Goal: Task Accomplishment & Management: Use online tool/utility

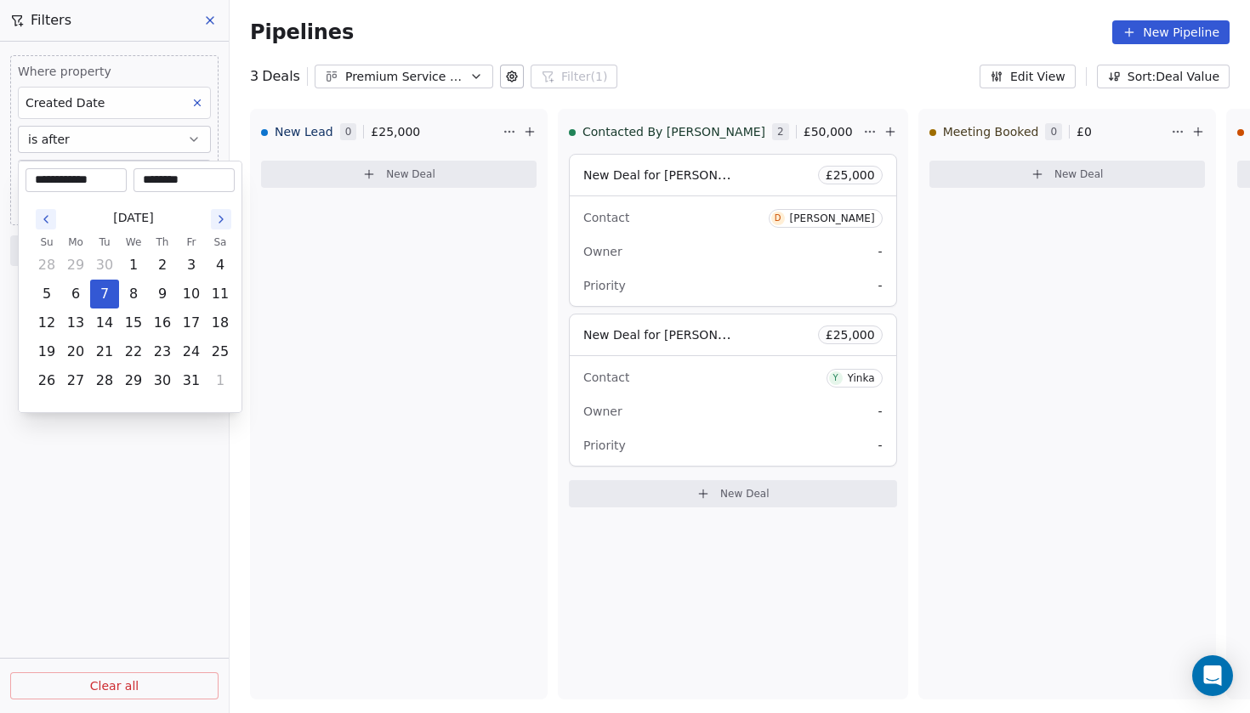
click at [140, 181] on body "**********" at bounding box center [625, 356] width 1250 height 713
click at [79, 304] on button "6" at bounding box center [75, 294] width 27 height 27
type input "**********"
click at [110, 500] on html "**********" at bounding box center [625, 356] width 1250 height 713
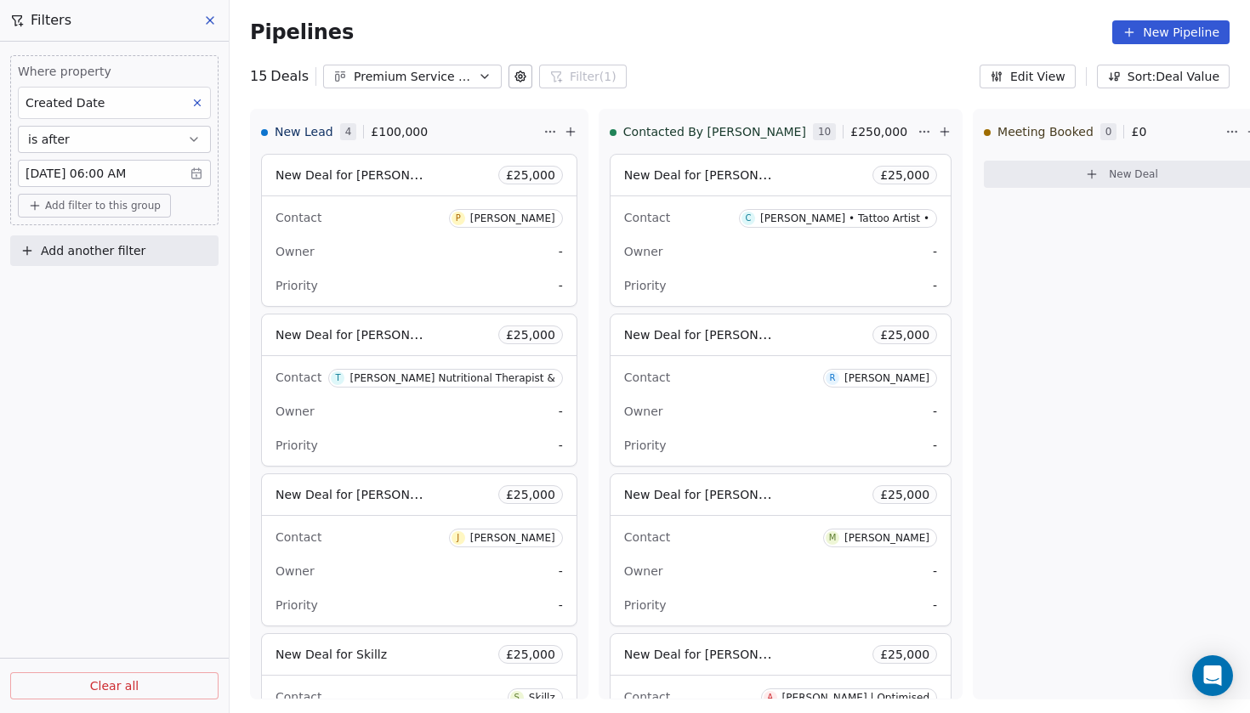
click at [107, 177] on body "Codebreak Contacts People Marketing Workflows Campaigns Metrics & Events Sales …" at bounding box center [625, 356] width 1250 height 713
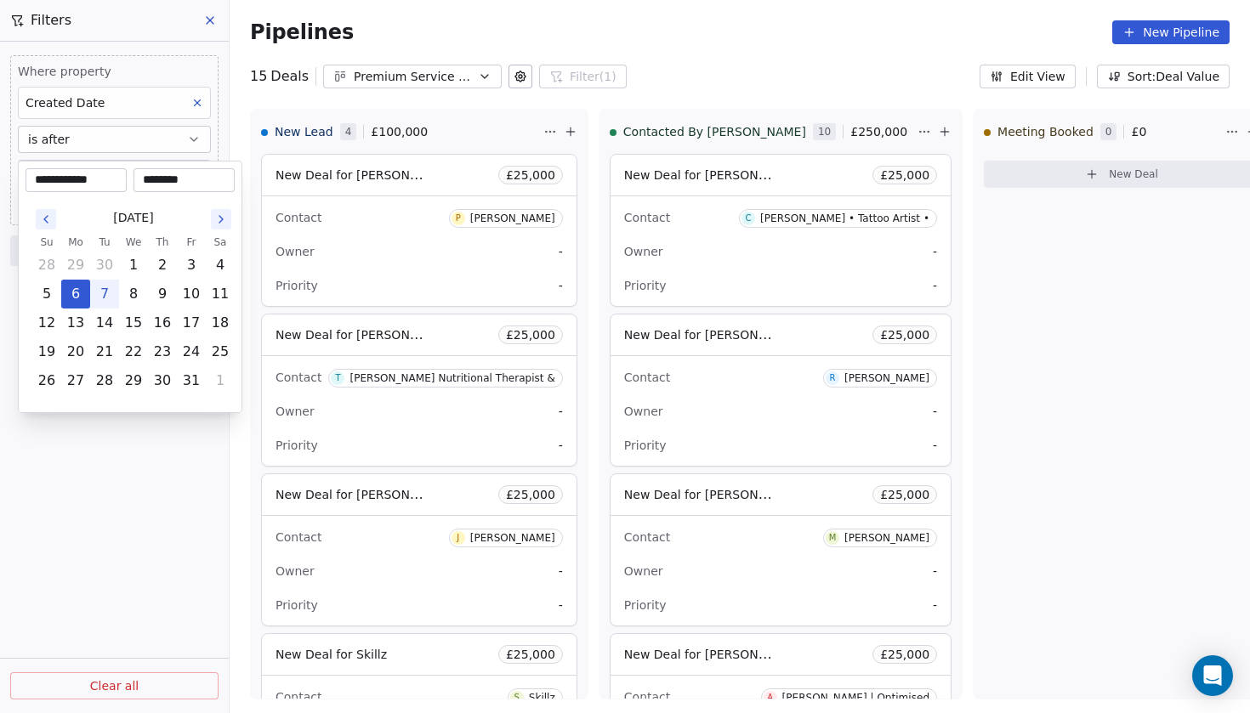
click at [105, 289] on button "7" at bounding box center [104, 294] width 27 height 27
type input "**********"
click at [122, 408] on div "**********" at bounding box center [130, 287] width 224 height 253
click at [107, 466] on html "Codebreak Contacts People Marketing Workflows Campaigns Metrics & Events Sales …" at bounding box center [625, 356] width 1250 height 713
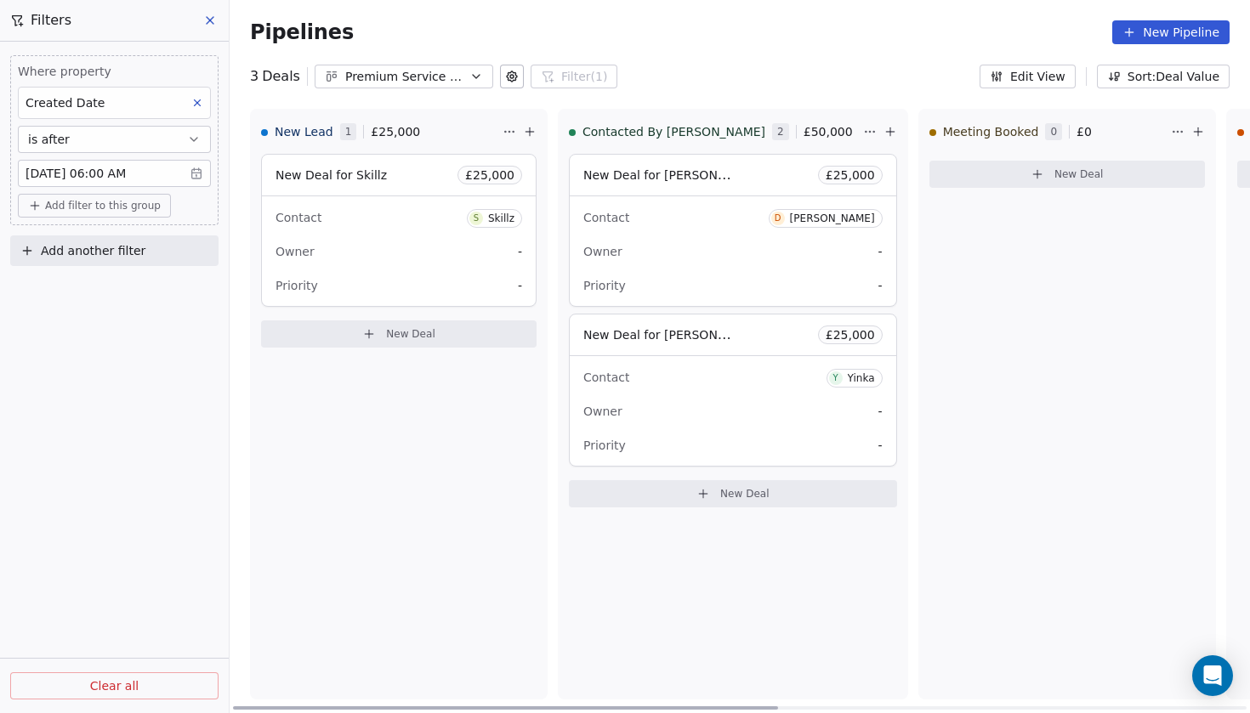
click at [345, 176] on span "New Deal for Skillz" at bounding box center [331, 175] width 111 height 14
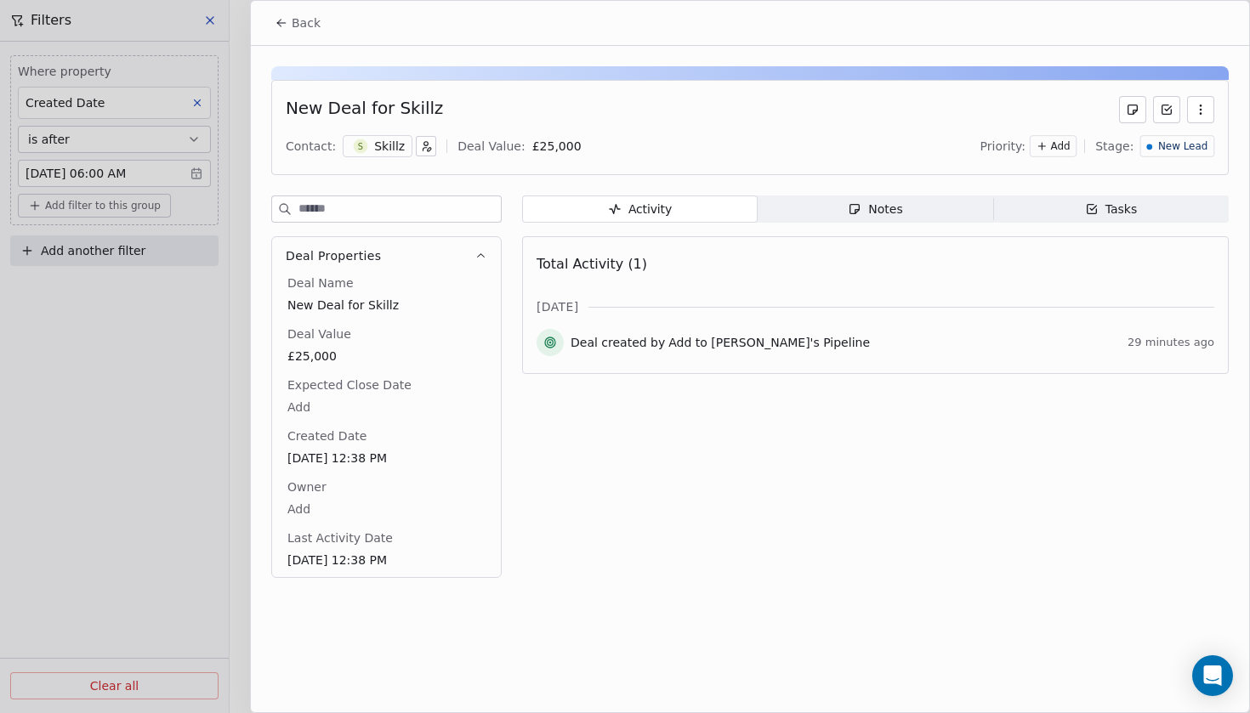
click at [388, 151] on div "Skillz" at bounding box center [389, 146] width 31 height 17
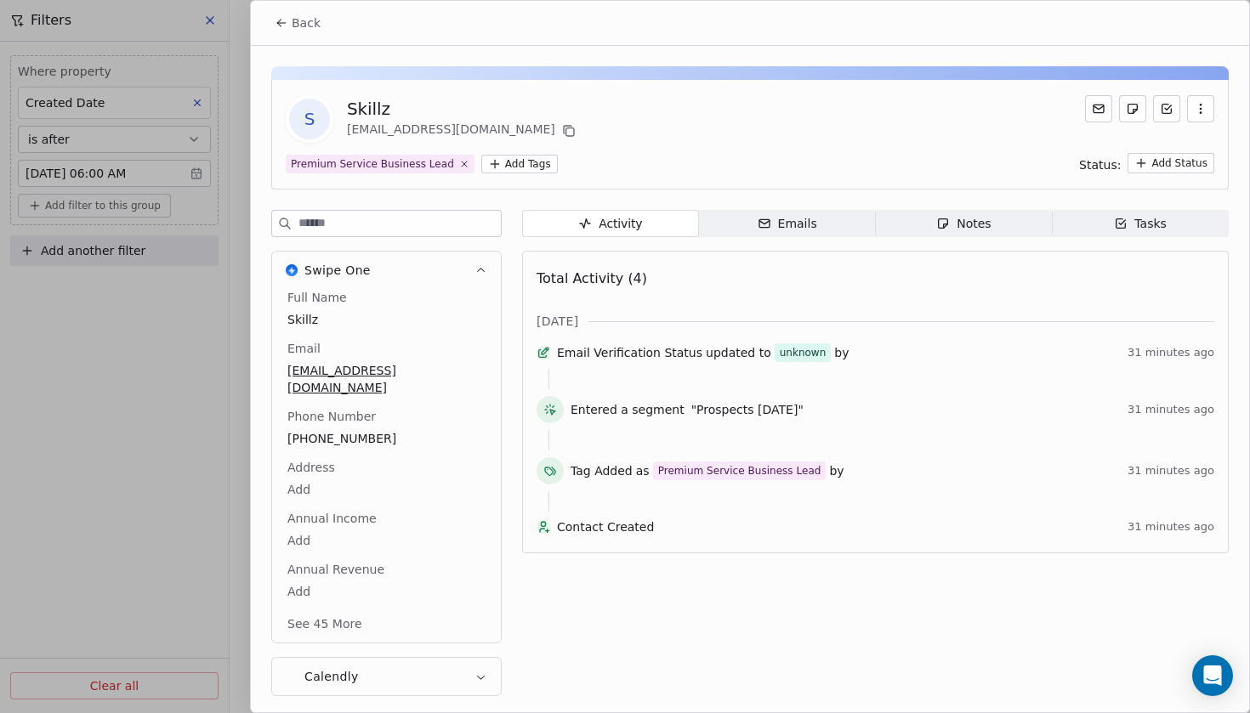
click at [808, 359] on div "unknown" at bounding box center [803, 352] width 47 height 17
click at [787, 224] on div "Emails" at bounding box center [788, 224] width 60 height 18
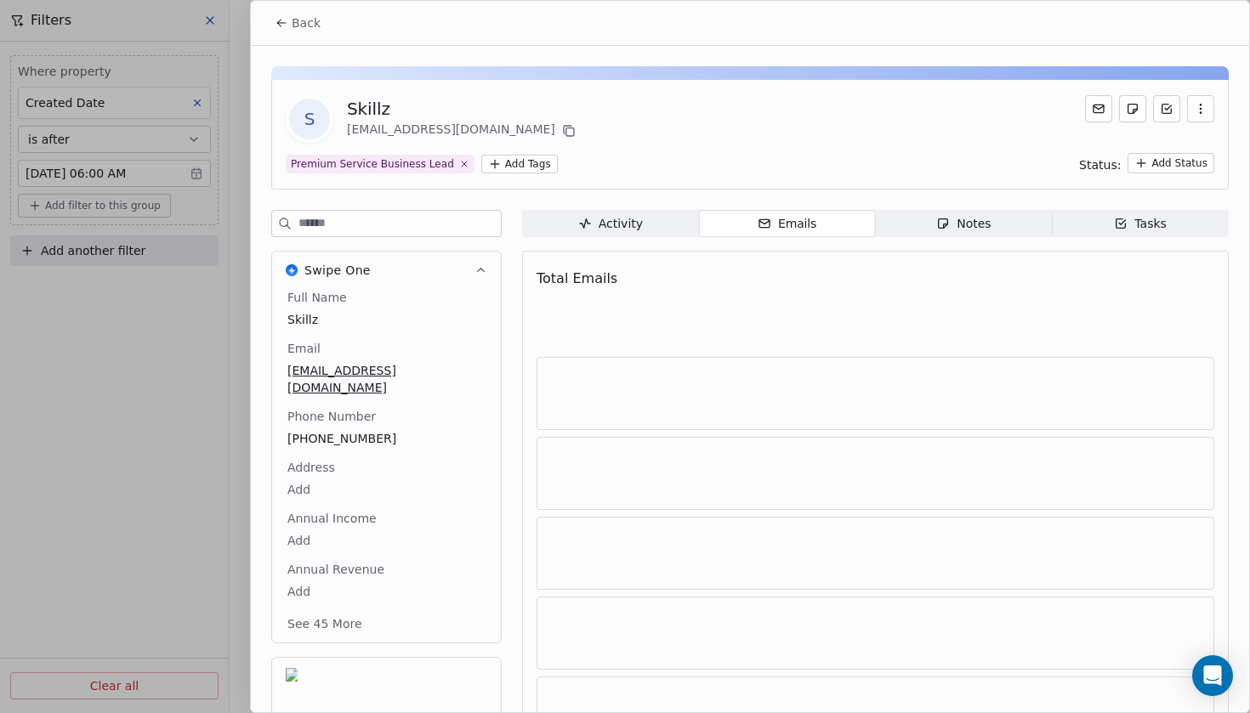
click at [659, 223] on span "Activity Activity" at bounding box center [610, 223] width 177 height 27
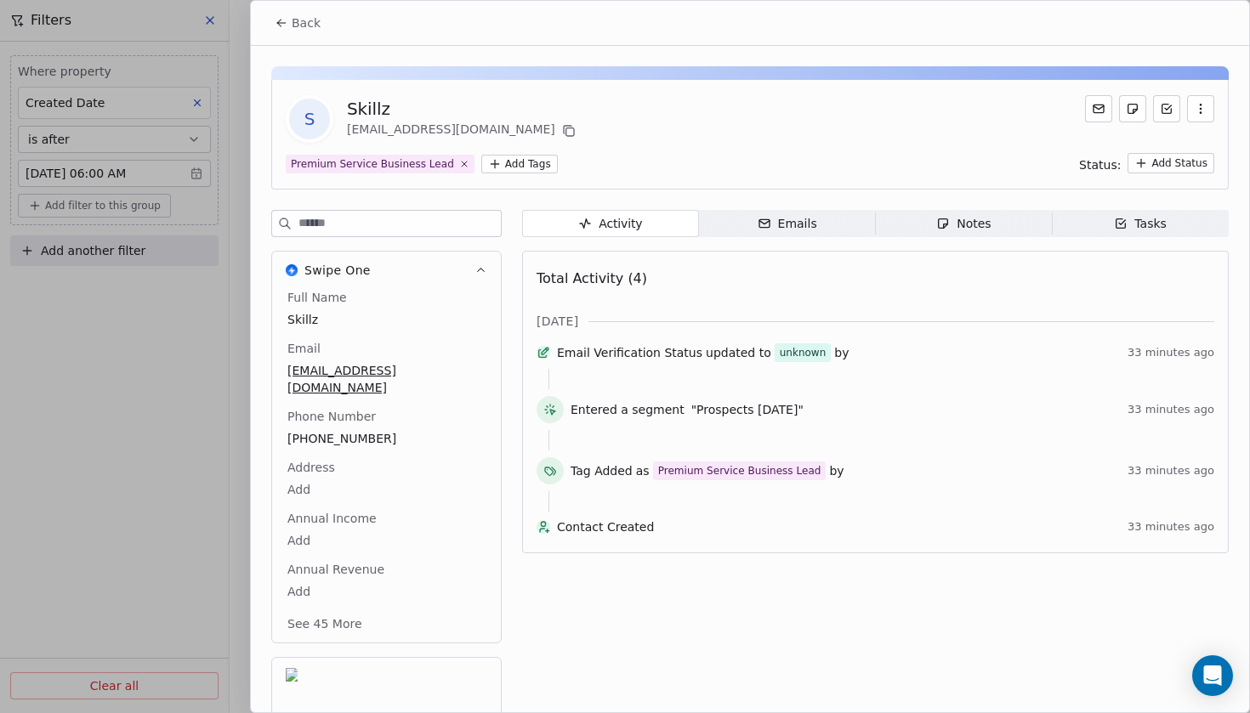
click at [310, 326] on span "Skillz" at bounding box center [386, 319] width 198 height 17
click at [795, 225] on div "Emails" at bounding box center [788, 224] width 60 height 18
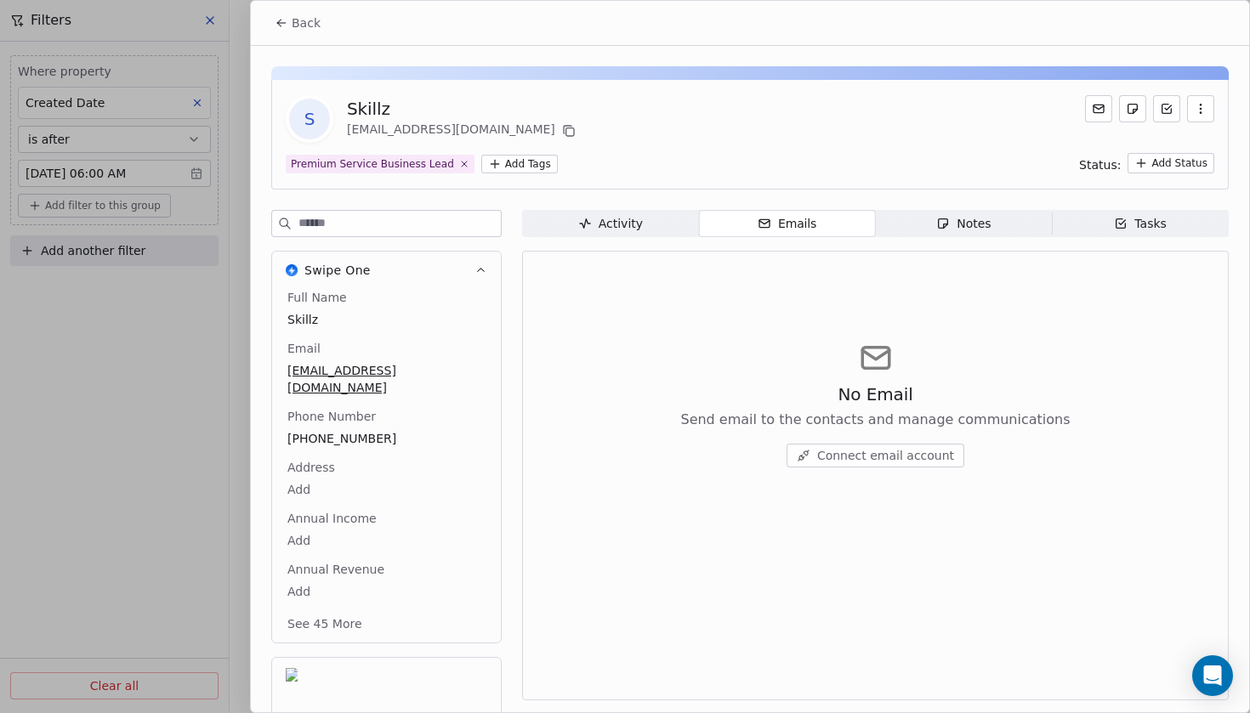
click at [639, 222] on div "Activity" at bounding box center [610, 224] width 65 height 18
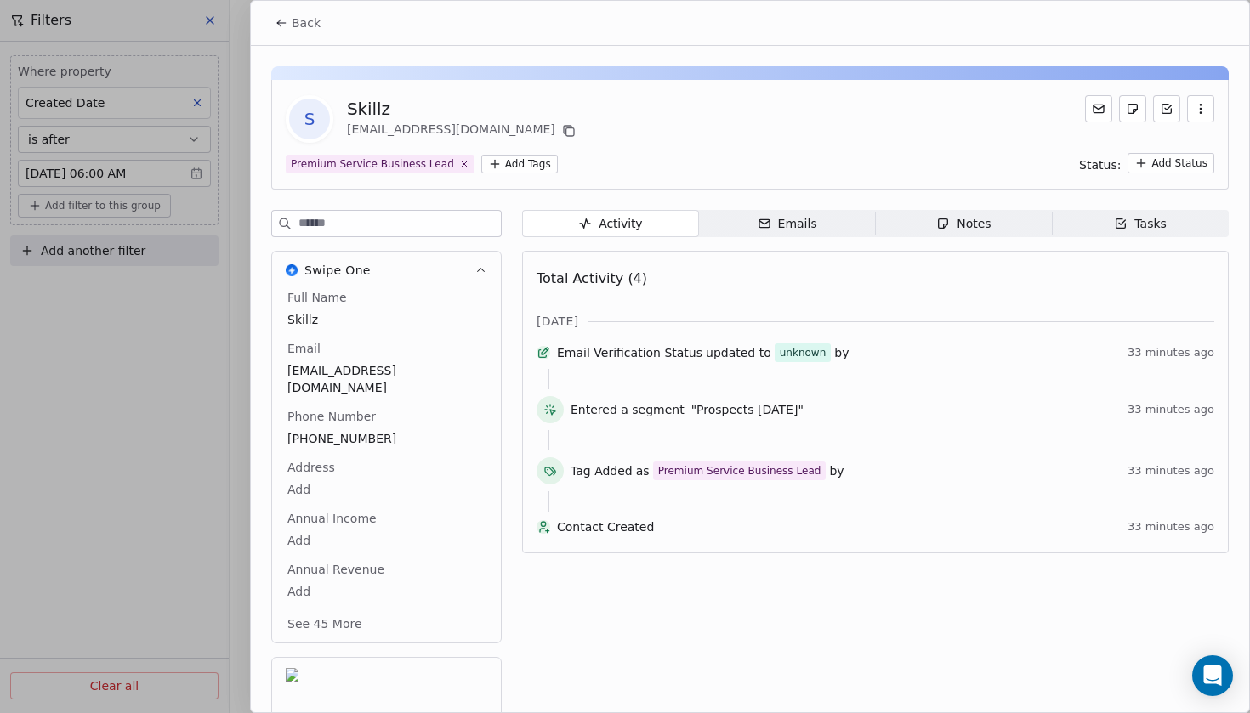
click at [631, 361] on span "Email Verification Status" at bounding box center [629, 352] width 145 height 17
click at [935, 224] on span "Notes Notes" at bounding box center [964, 223] width 177 height 27
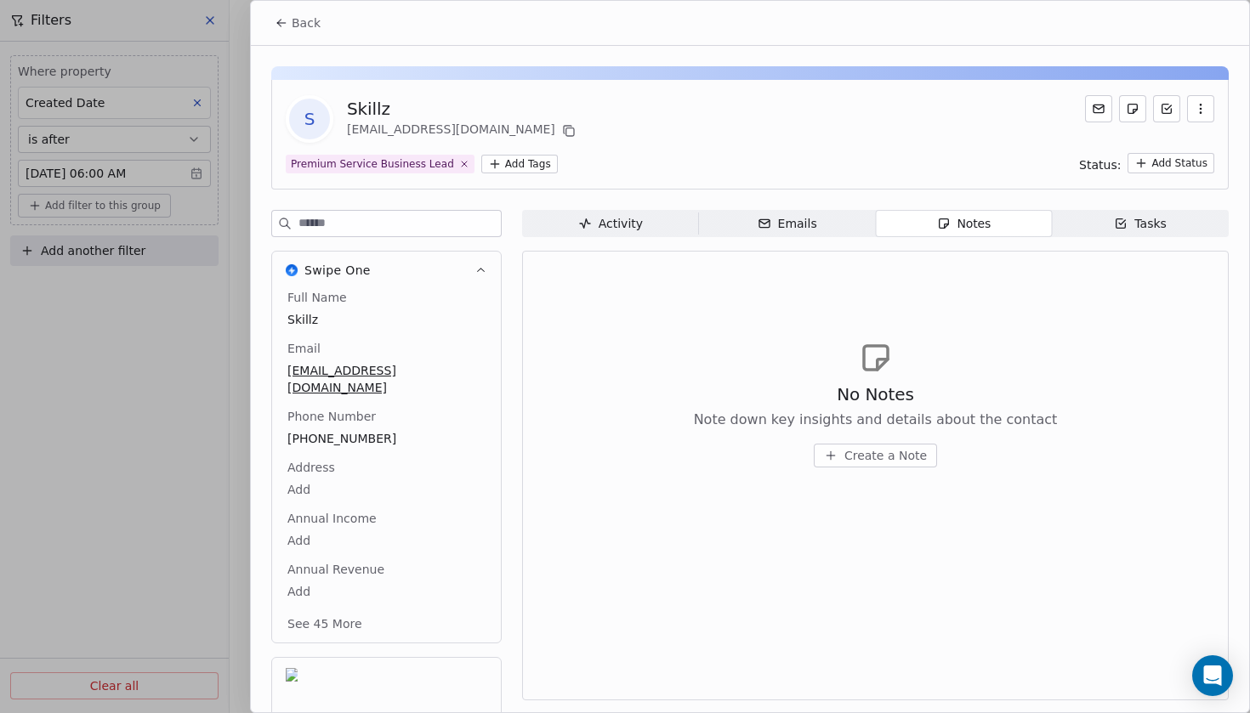
click at [661, 227] on span "Activity Activity" at bounding box center [610, 223] width 177 height 27
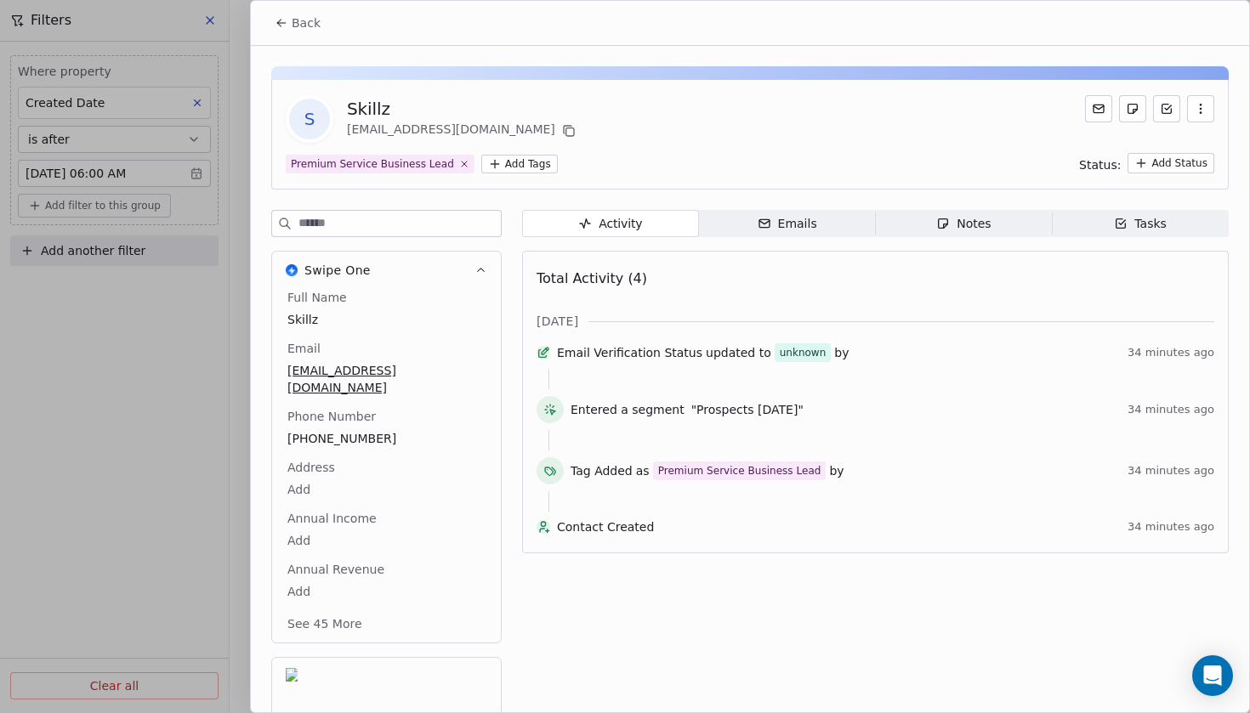
click at [296, 31] on span "Back" at bounding box center [306, 22] width 29 height 17
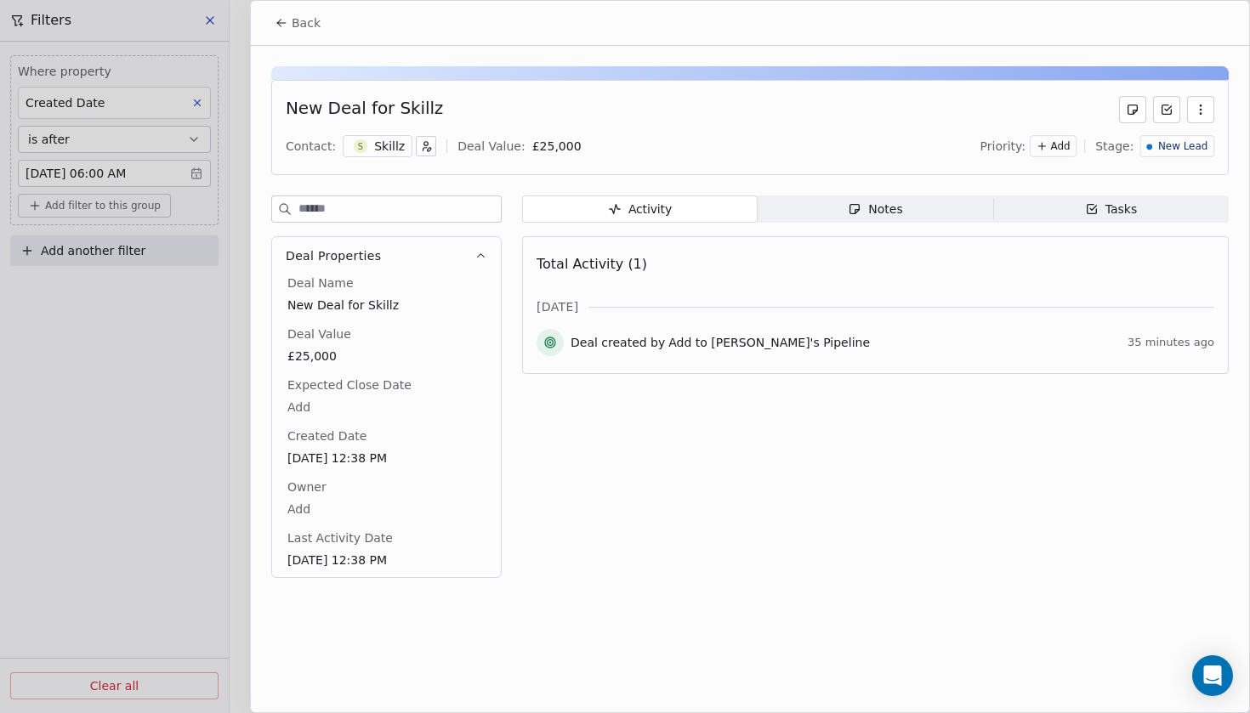
click at [380, 151] on div "Skillz" at bounding box center [389, 146] width 31 height 17
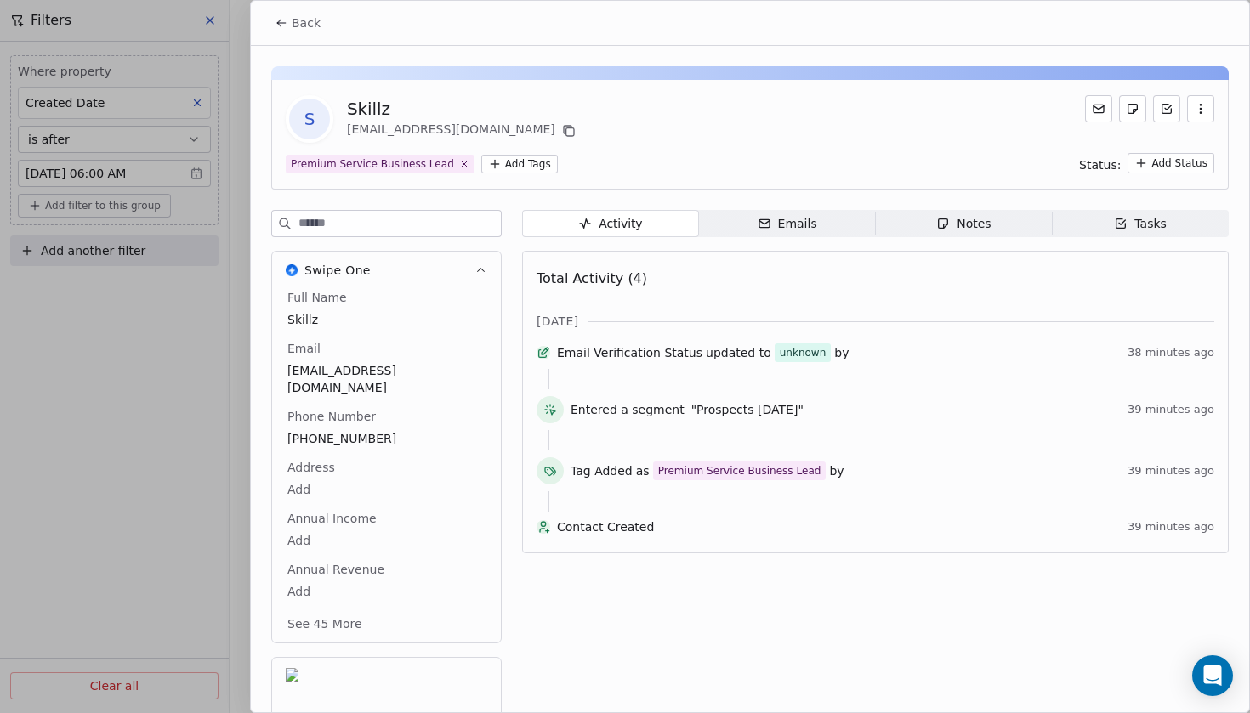
click at [939, 213] on span "Notes Notes" at bounding box center [964, 223] width 177 height 27
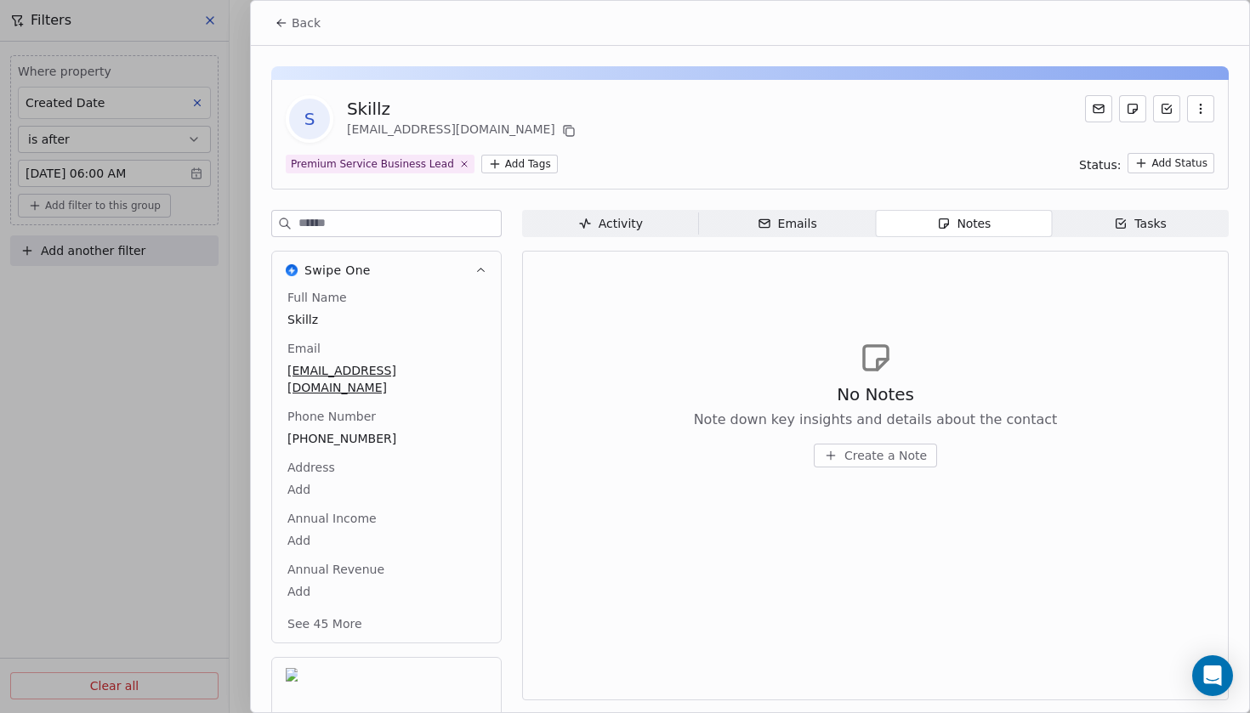
click at [623, 235] on span "Activity Activity" at bounding box center [610, 223] width 177 height 27
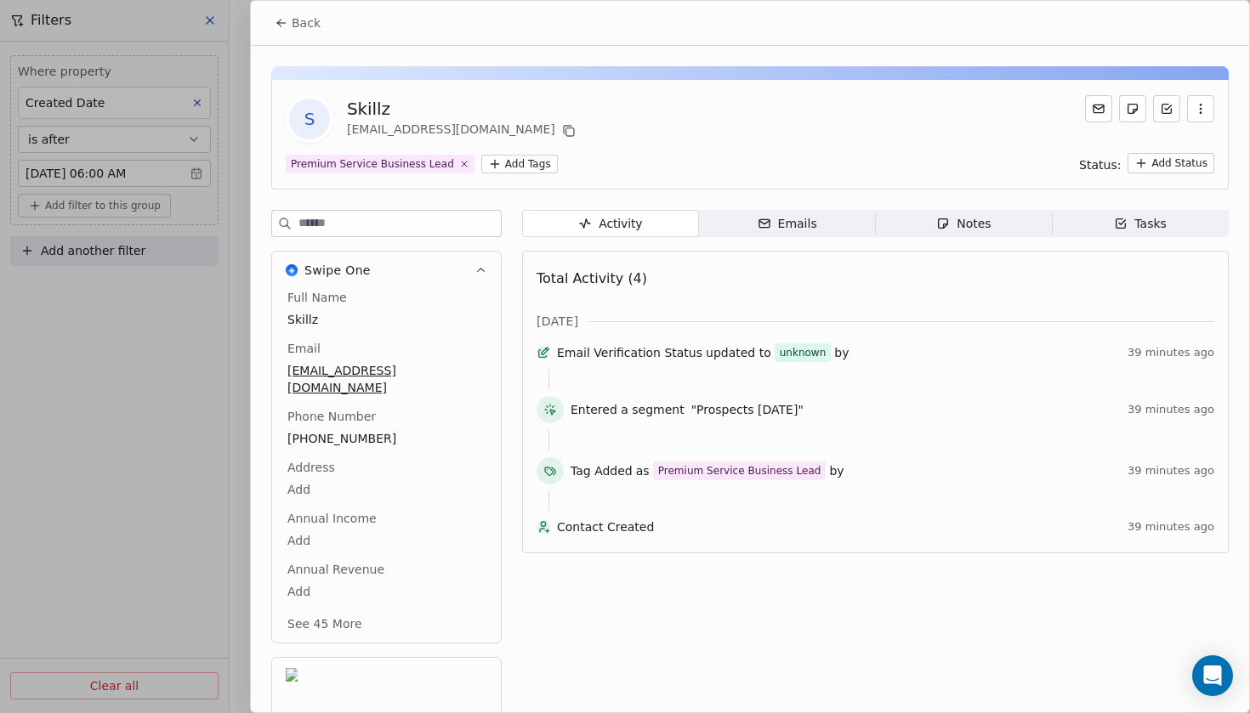
click at [665, 536] on span "Contact Created" at bounding box center [839, 527] width 564 height 17
drag, startPoint x: 985, startPoint y: 142, endPoint x: 929, endPoint y: 91, distance: 75.2
click at [929, 91] on div "S Skillz athomas@skillzuk.co.uk Premium Service Business Lead Add Tags Status: …" at bounding box center [750, 135] width 958 height 110
click at [977, 231] on div "Notes" at bounding box center [963, 224] width 54 height 18
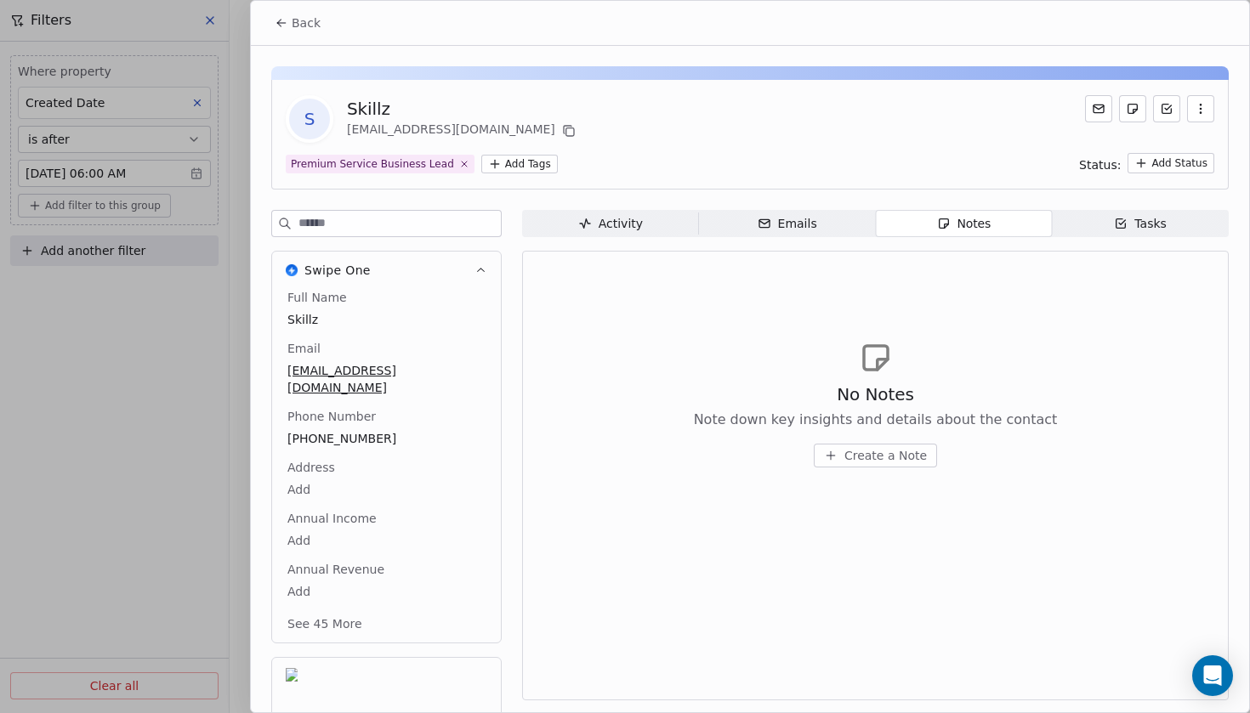
click at [642, 228] on span "Activity Activity" at bounding box center [610, 223] width 177 height 27
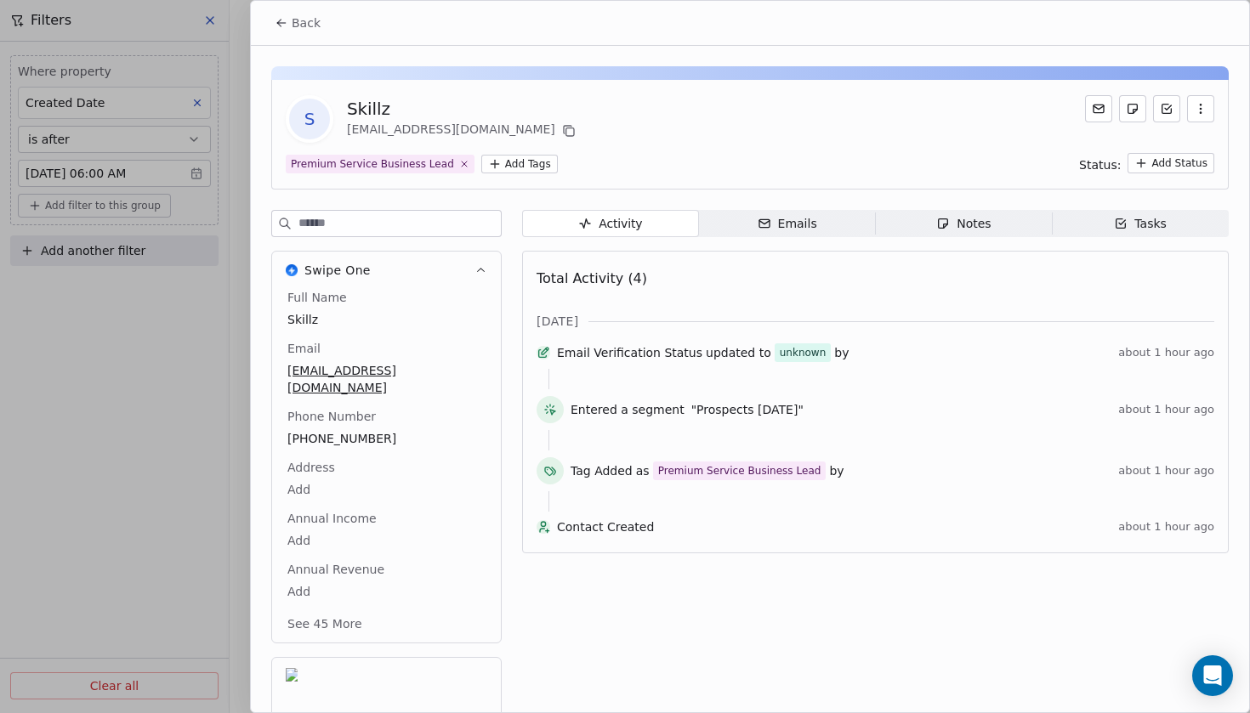
click at [307, 27] on span "Back" at bounding box center [306, 22] width 29 height 17
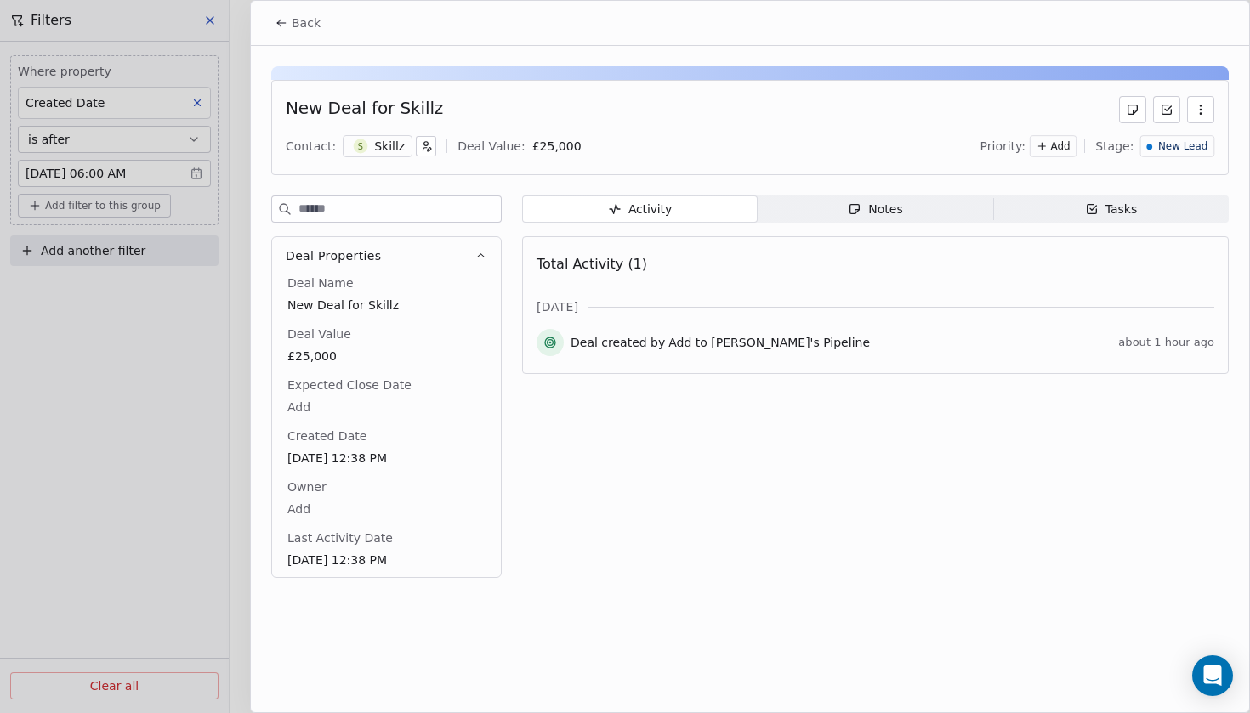
click at [1173, 152] on span "New Lead" at bounding box center [1182, 146] width 49 height 14
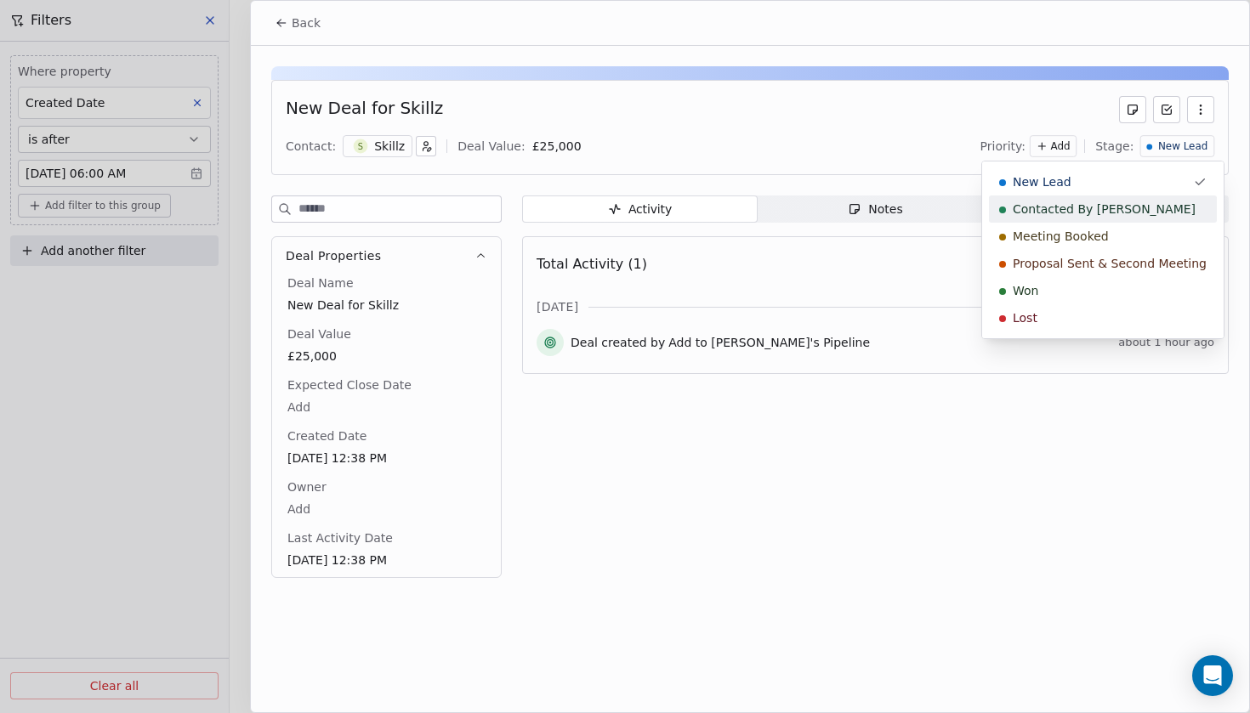
click at [1107, 217] on div "Contacted By [PERSON_NAME]" at bounding box center [1103, 209] width 228 height 27
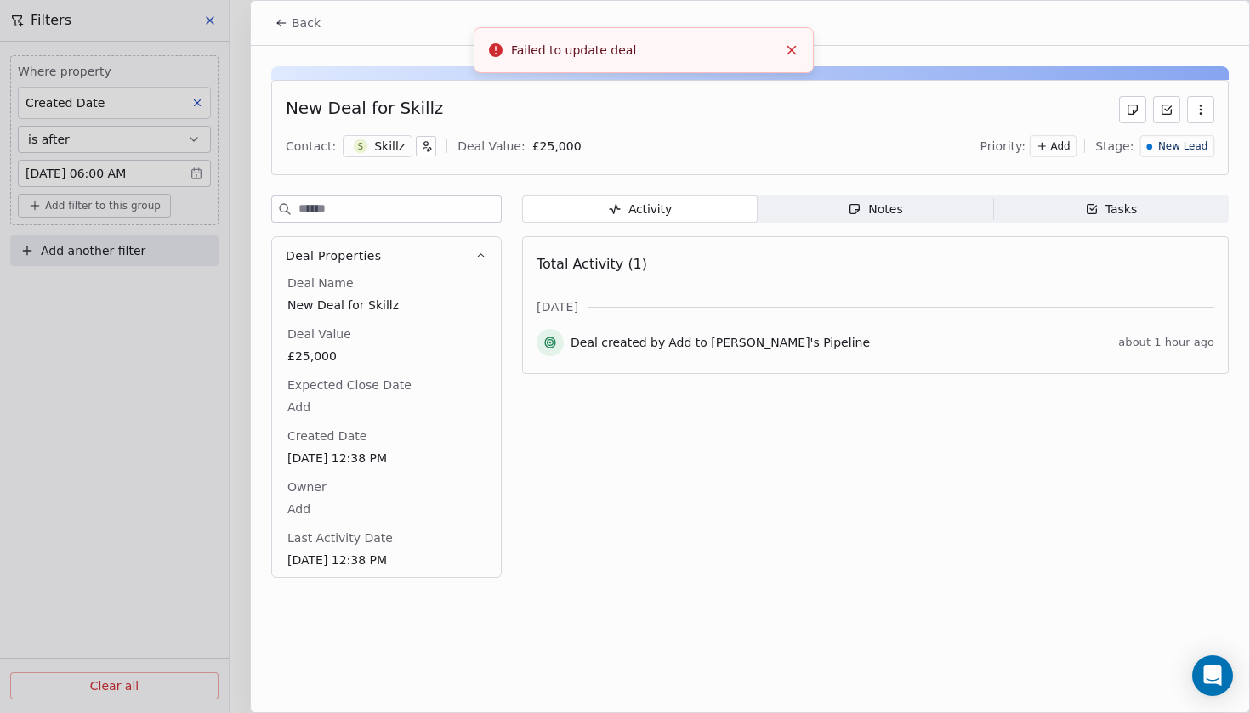
click at [793, 52] on line "Close toast" at bounding box center [792, 51] width 8 height 8
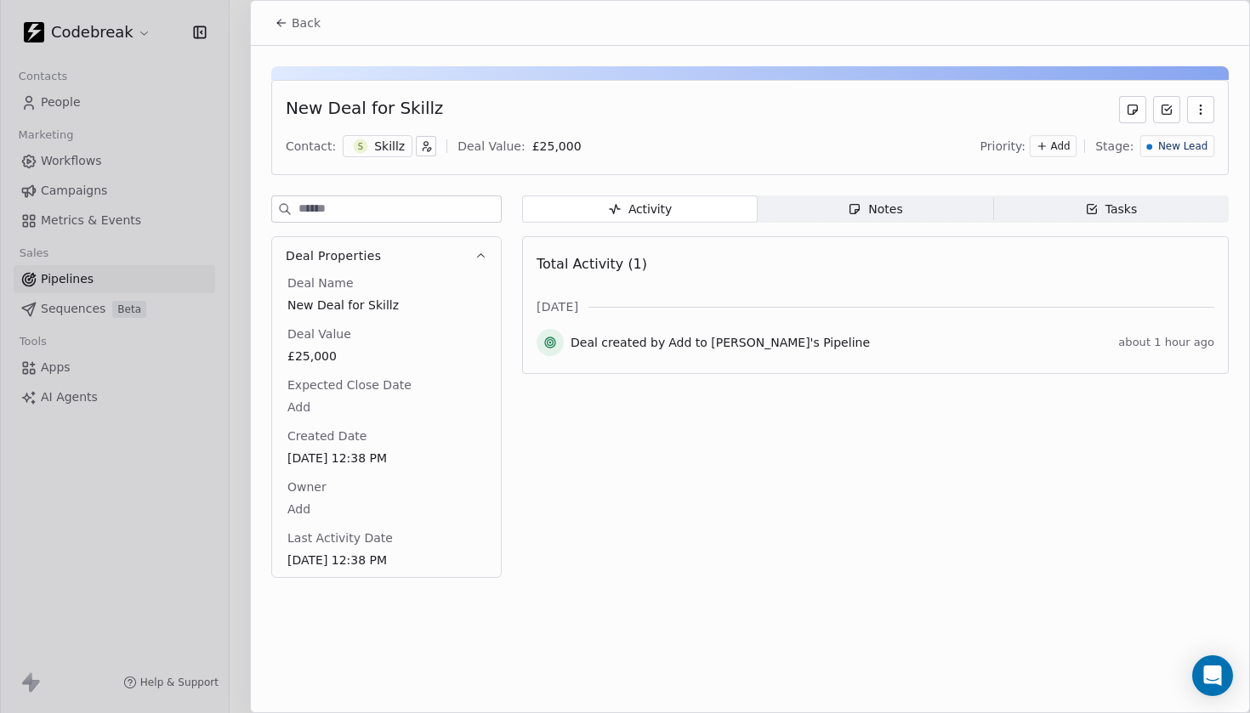
click at [1156, 151] on div "New Lead" at bounding box center [1177, 146] width 61 height 14
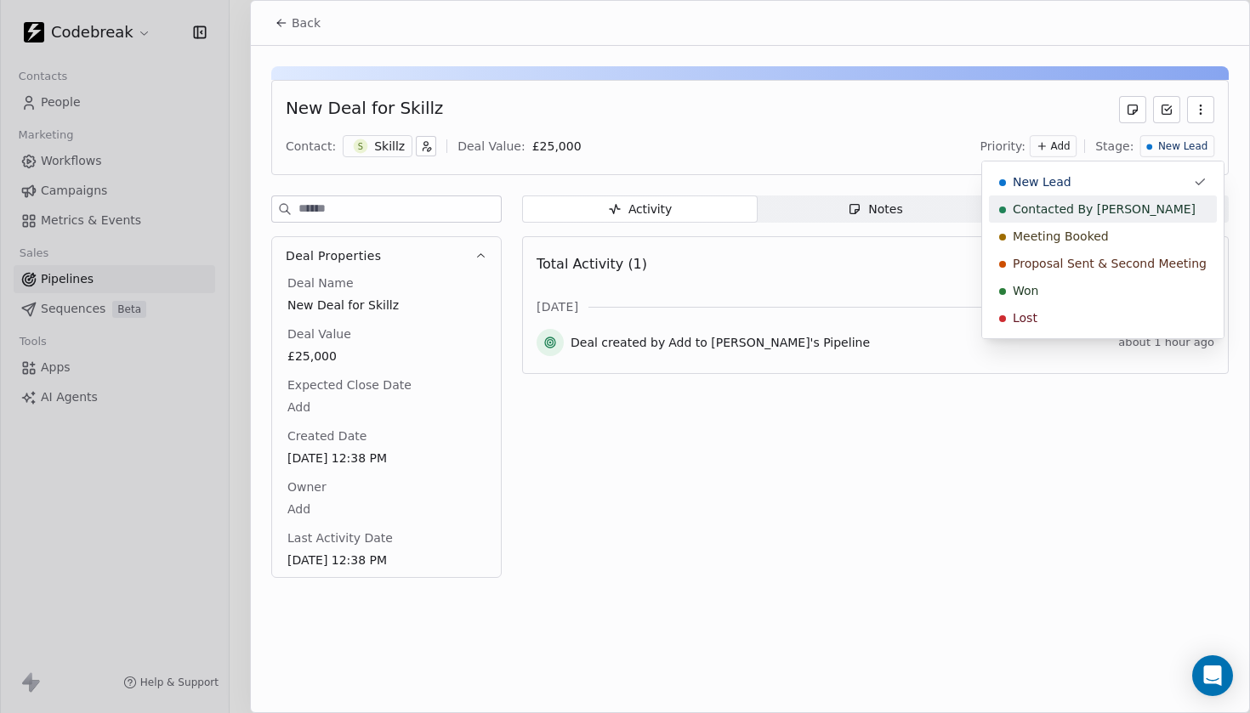
click at [1062, 215] on span "Contacted By [PERSON_NAME]" at bounding box center [1104, 209] width 183 height 17
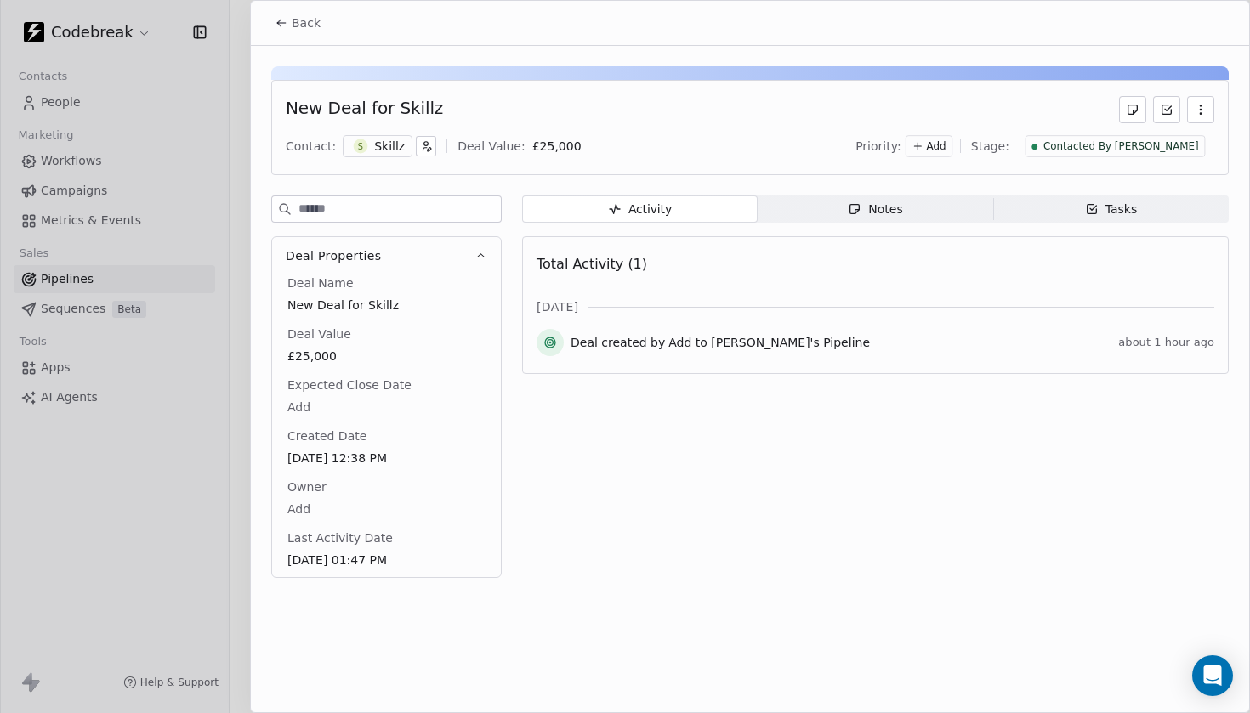
click at [929, 211] on span "Notes Notes" at bounding box center [876, 209] width 236 height 27
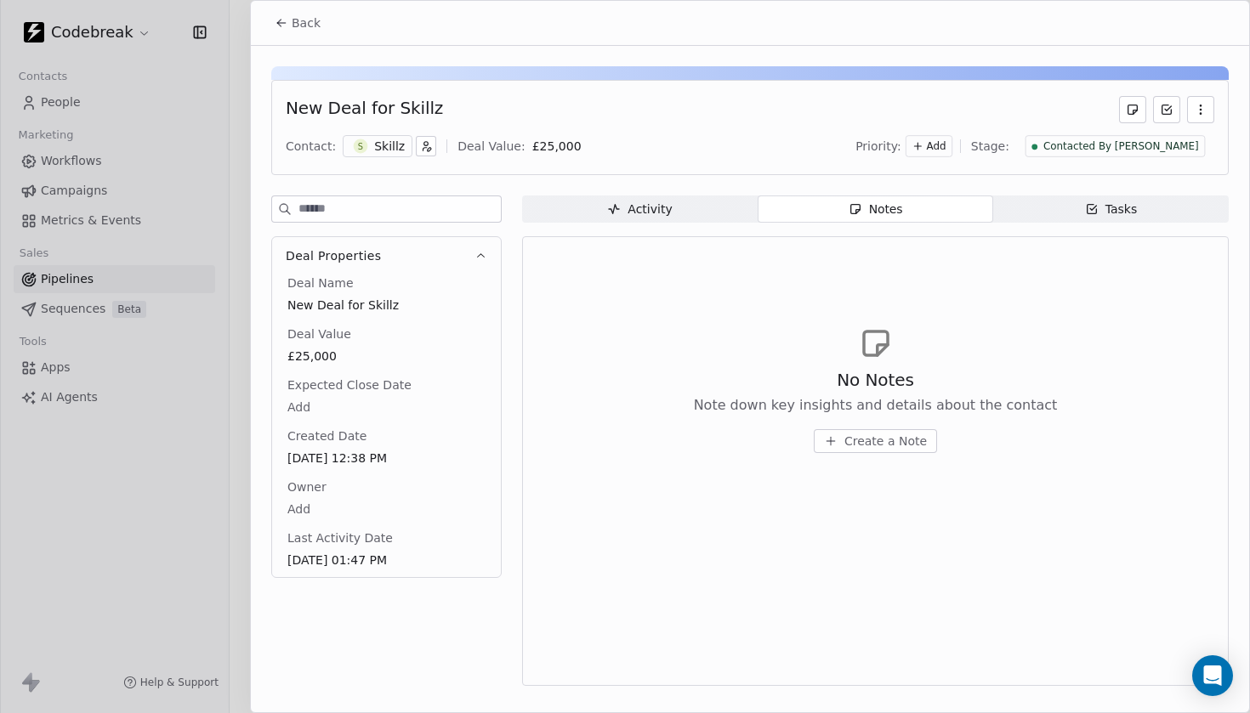
click at [885, 438] on span "Create a Note" at bounding box center [885, 441] width 82 height 17
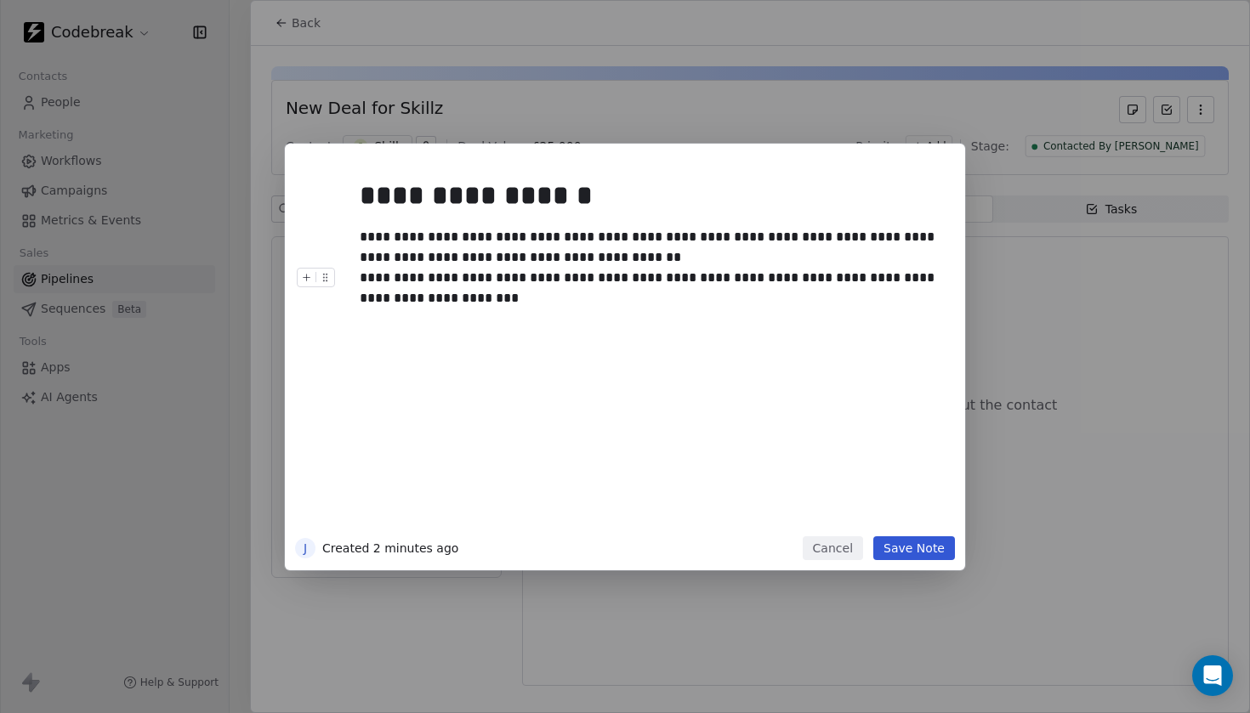
click at [917, 542] on button "Save Note" at bounding box center [914, 549] width 82 height 24
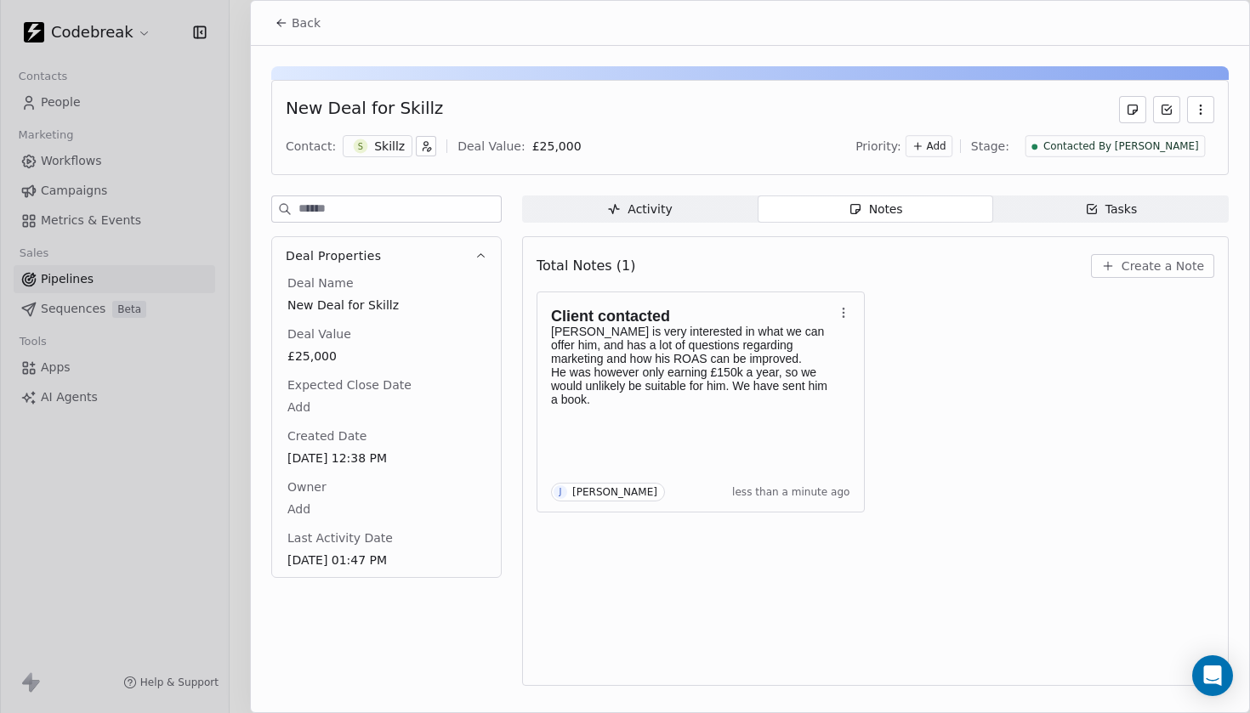
click at [62, 296] on div at bounding box center [625, 356] width 1250 height 713
click at [63, 282] on div at bounding box center [625, 356] width 1250 height 713
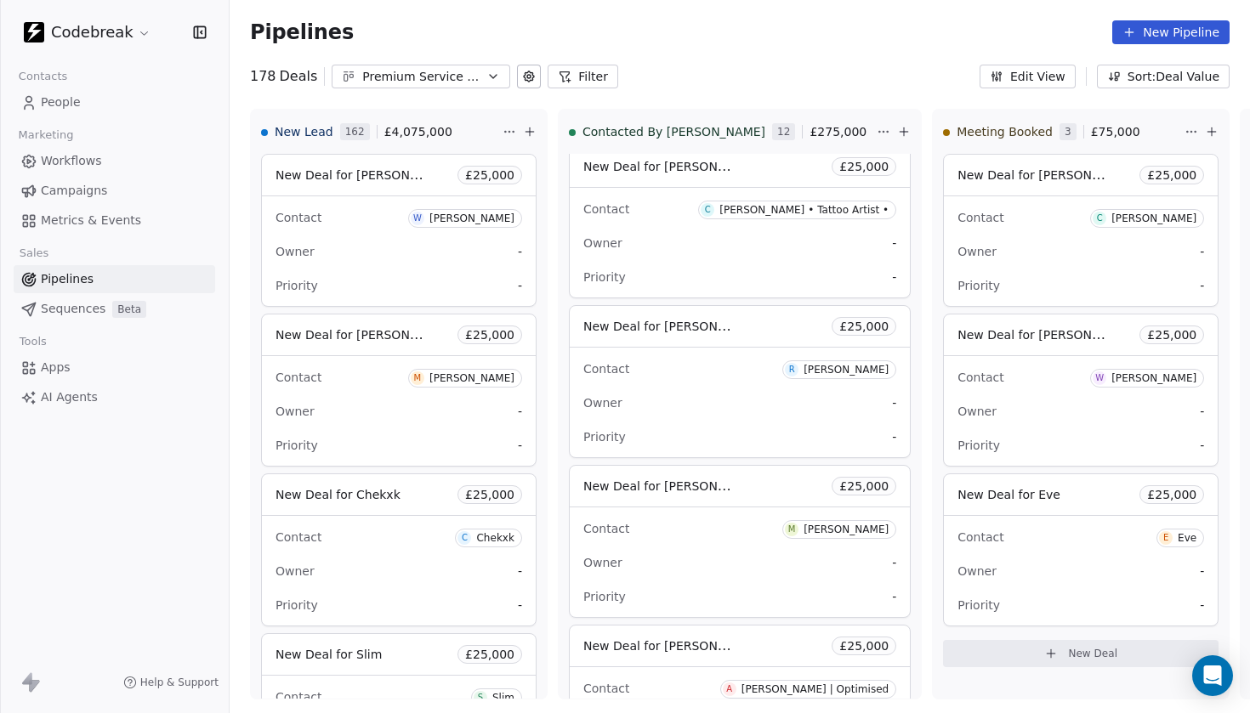
click at [577, 82] on button "Filter" at bounding box center [583, 77] width 71 height 24
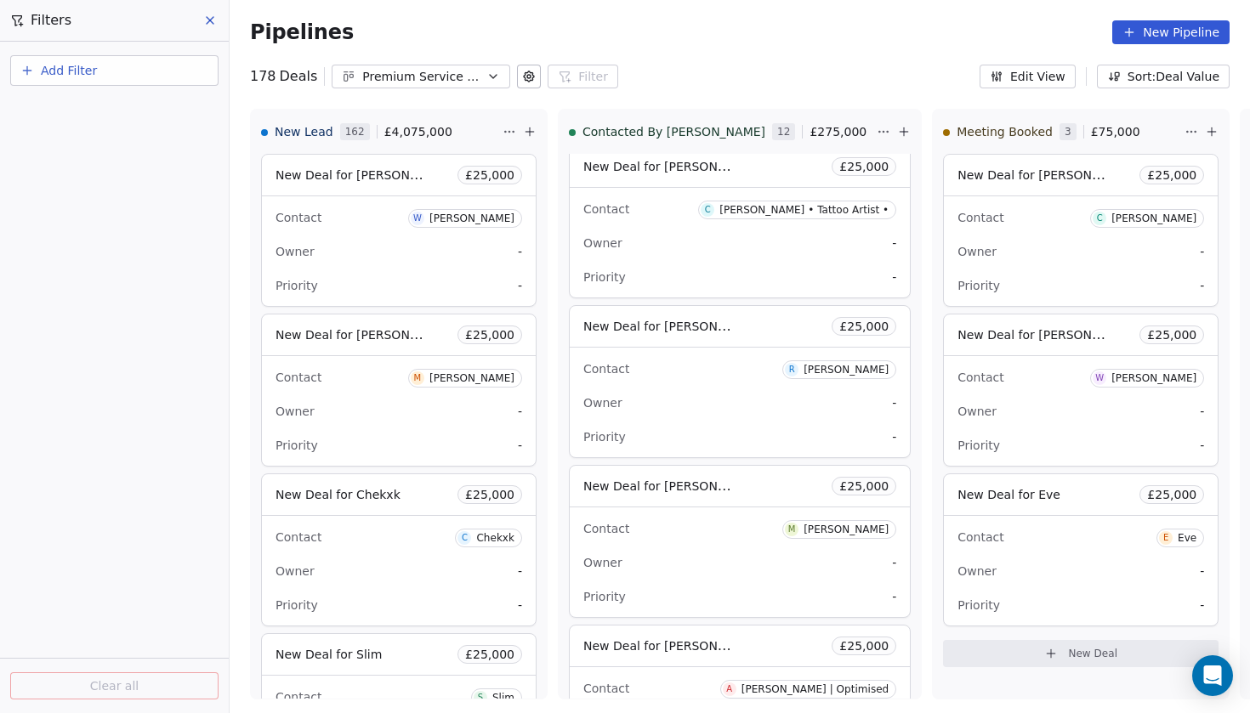
click at [90, 71] on span "Add Filter" at bounding box center [69, 71] width 56 height 18
click at [99, 142] on span "Contact properties" at bounding box center [83, 138] width 111 height 18
click at [94, 73] on html "Codebreak Contacts People Marketing Workflows Campaigns Metrics & Events Sales …" at bounding box center [625, 356] width 1250 height 713
click at [206, 18] on icon at bounding box center [210, 21] width 14 height 14
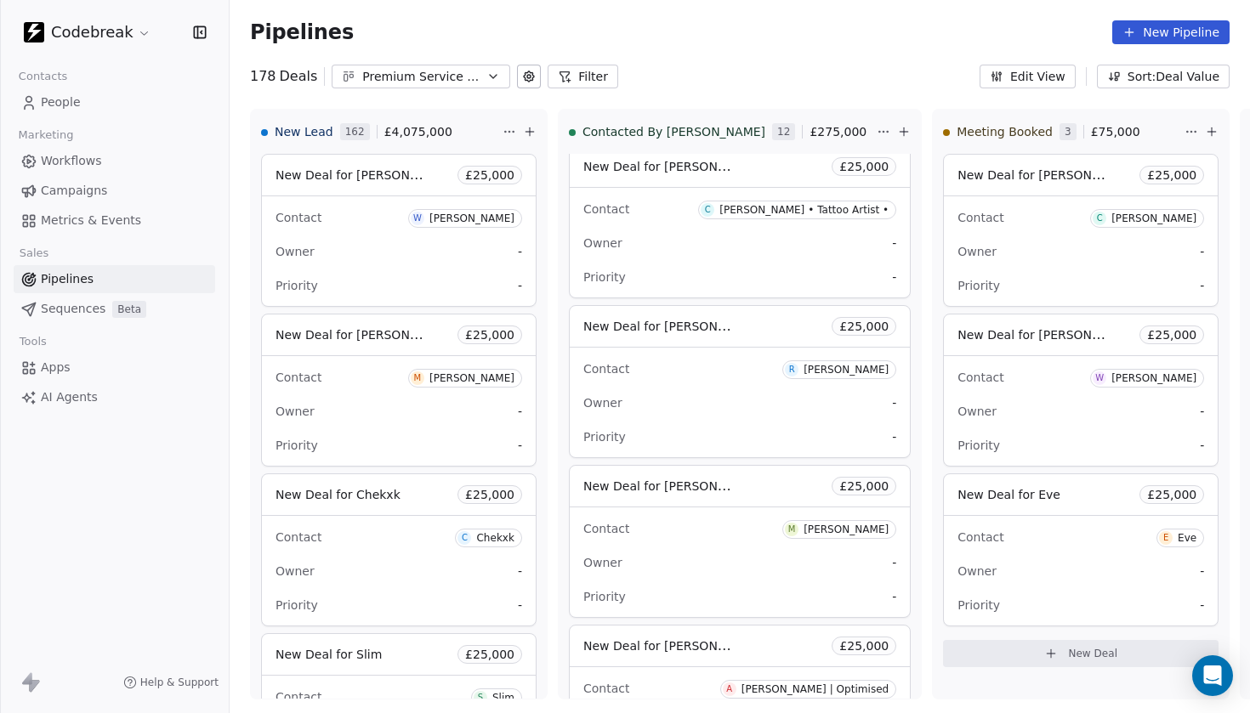
click at [99, 287] on link "Pipelines" at bounding box center [115, 279] width 202 height 28
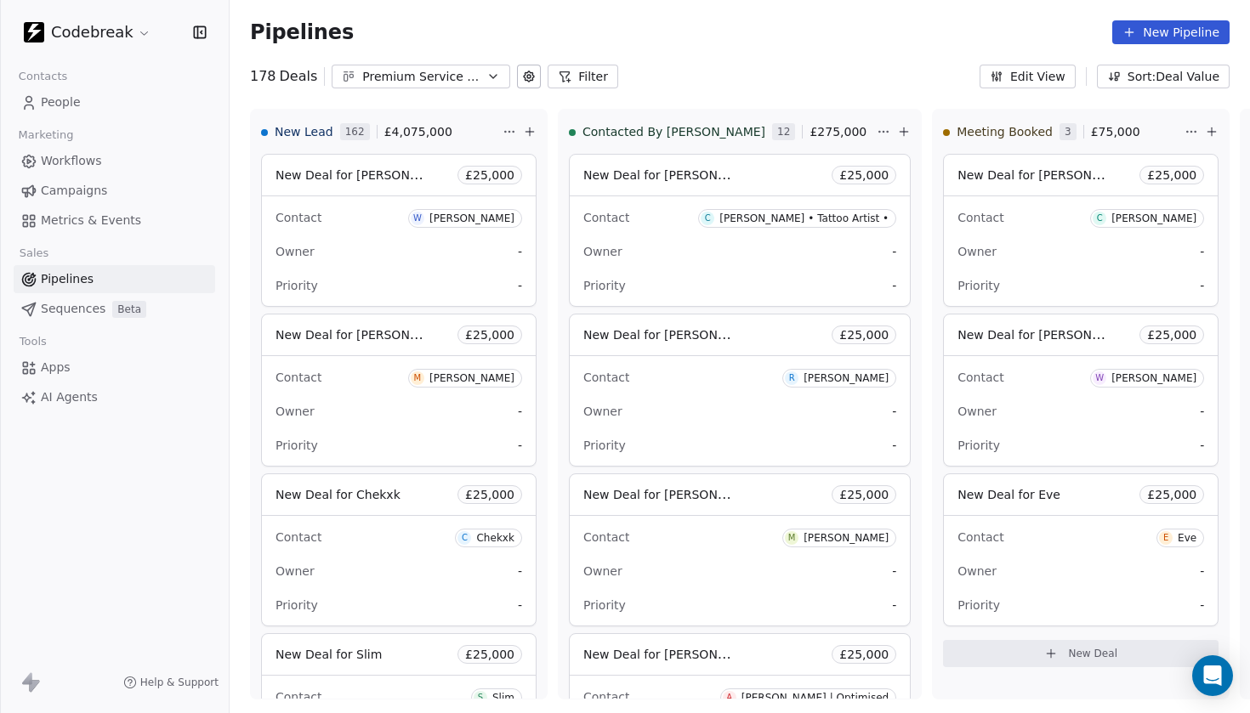
click at [464, 90] on div "Pipelines New Pipeline 178 Deals Premium Service Businesses Filter Edit View So…" at bounding box center [740, 356] width 1020 height 713
click at [568, 62] on div "Pipelines New Pipeline" at bounding box center [740, 32] width 1020 height 65
click at [568, 72] on button "Filter" at bounding box center [583, 77] width 71 height 24
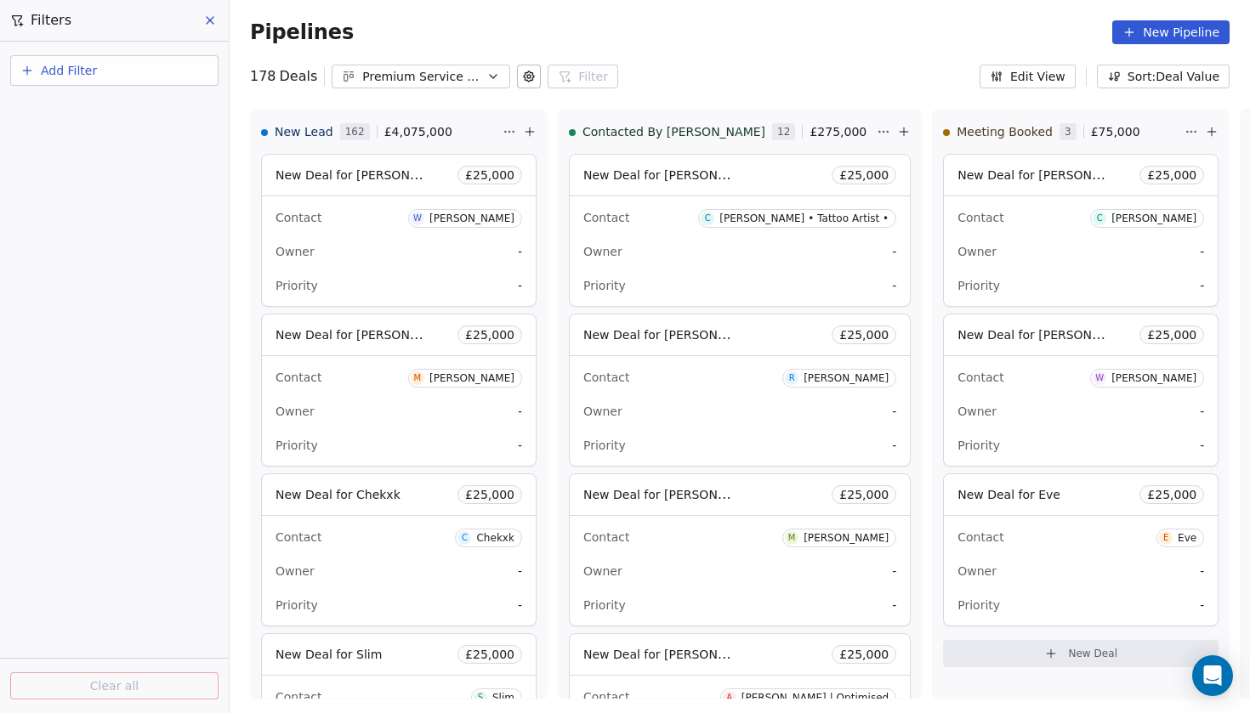
click at [60, 77] on span "Add Filter" at bounding box center [69, 71] width 56 height 18
click at [77, 140] on span "Contact properties" at bounding box center [83, 138] width 111 height 18
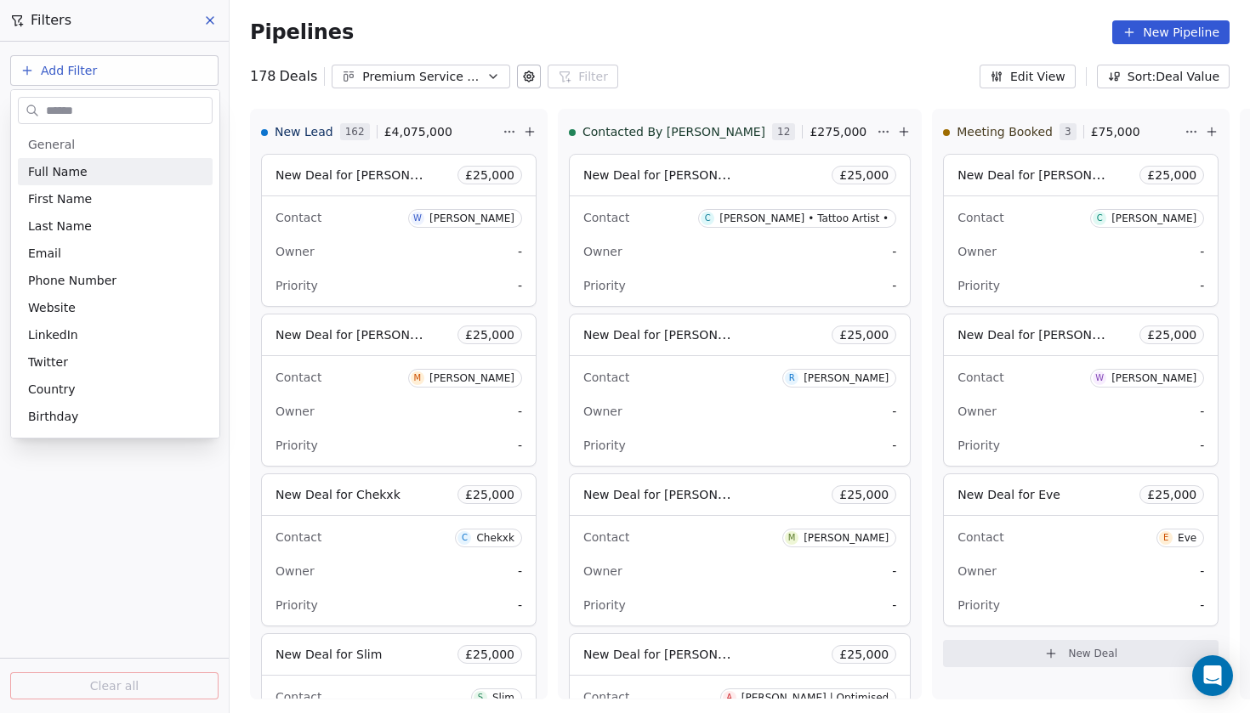
click at [88, 71] on html "Codebreak Contacts People Marketing Workflows Campaigns Metrics & Events Sales …" at bounding box center [625, 356] width 1250 height 713
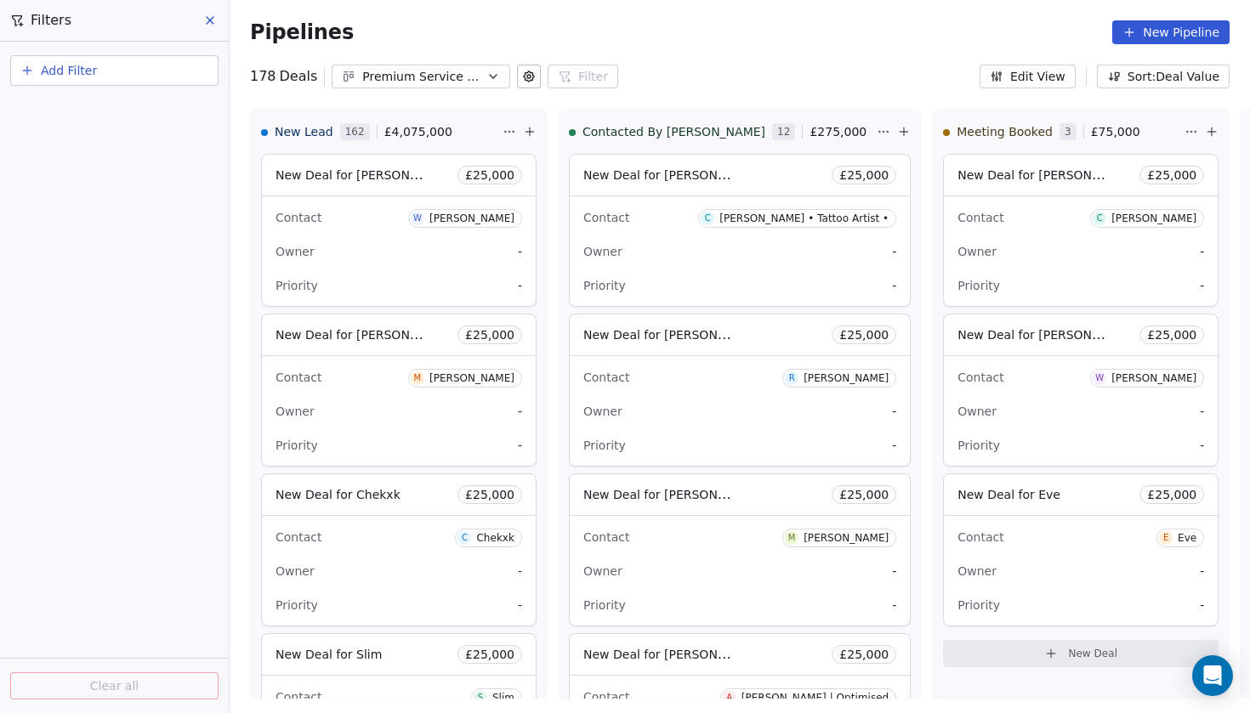
click at [76, 67] on span "Add Filter" at bounding box center [69, 71] width 56 height 18
click at [62, 104] on span "Deal properties" at bounding box center [74, 111] width 92 height 18
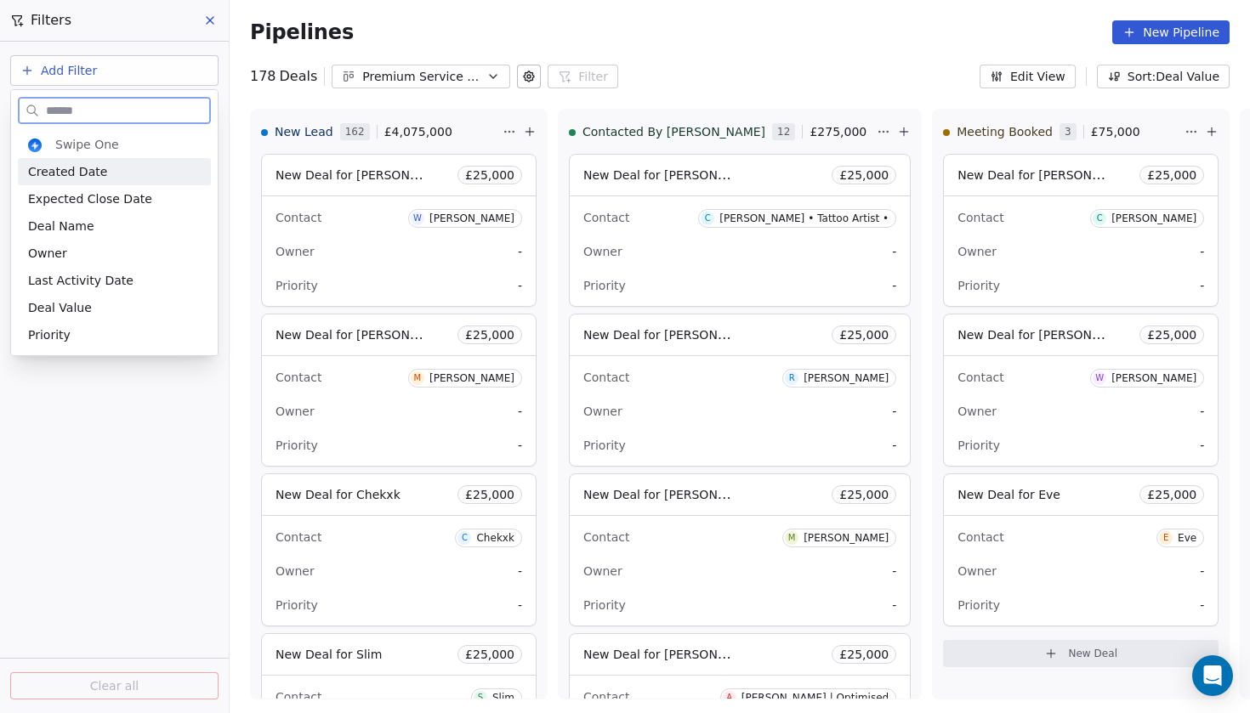
click at [101, 176] on div "Created Date" at bounding box center [114, 171] width 173 height 17
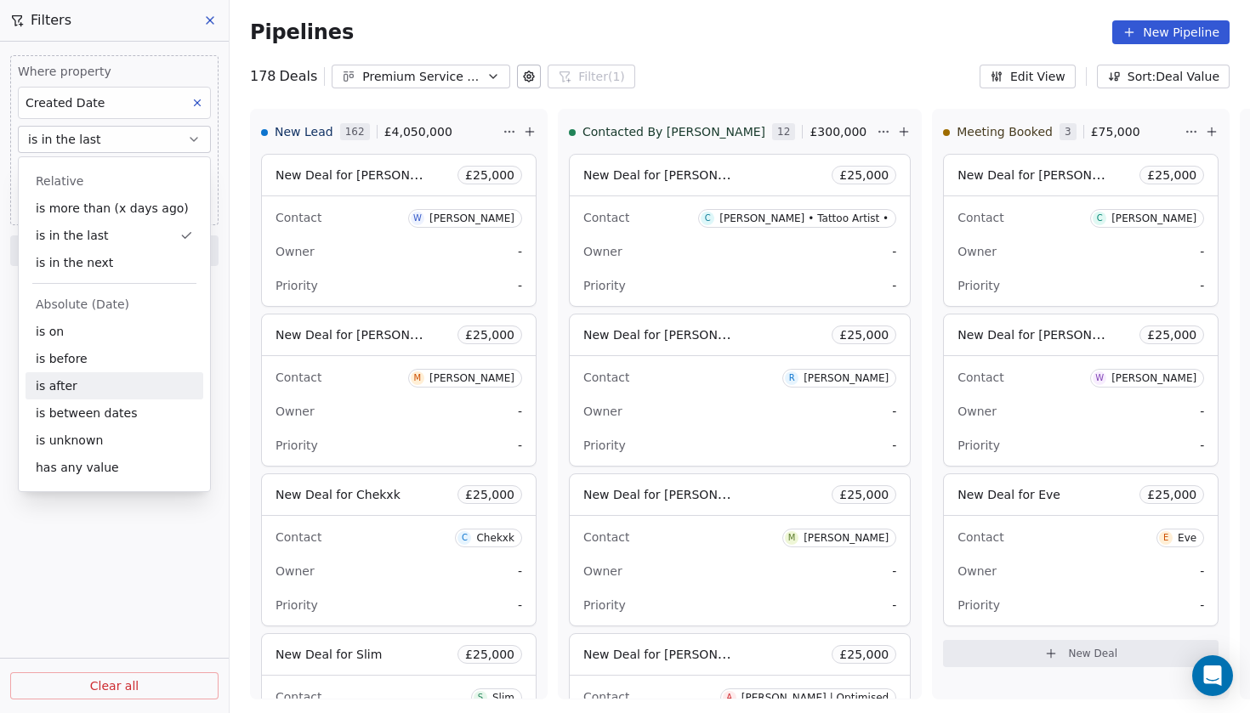
click at [98, 378] on div "is after" at bounding box center [115, 385] width 178 height 27
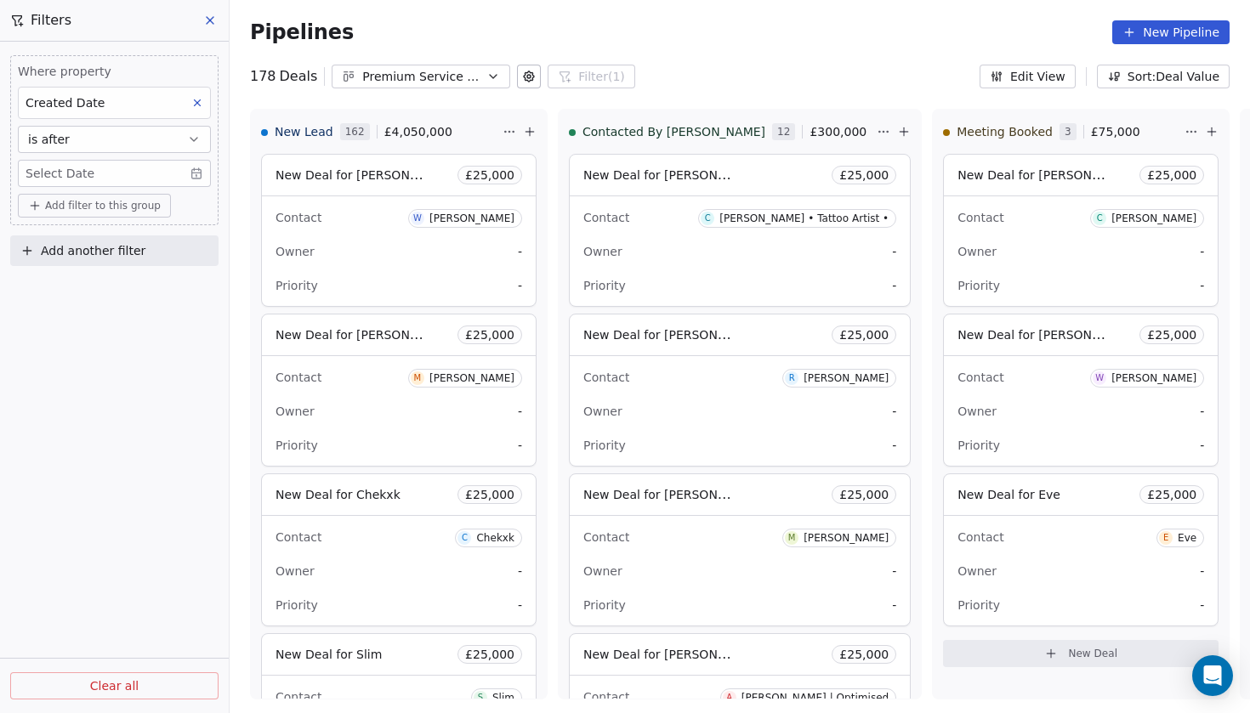
click at [193, 176] on body "Codebreak Contacts People Marketing Workflows Campaigns Metrics & Events Sales …" at bounding box center [625, 356] width 1250 height 713
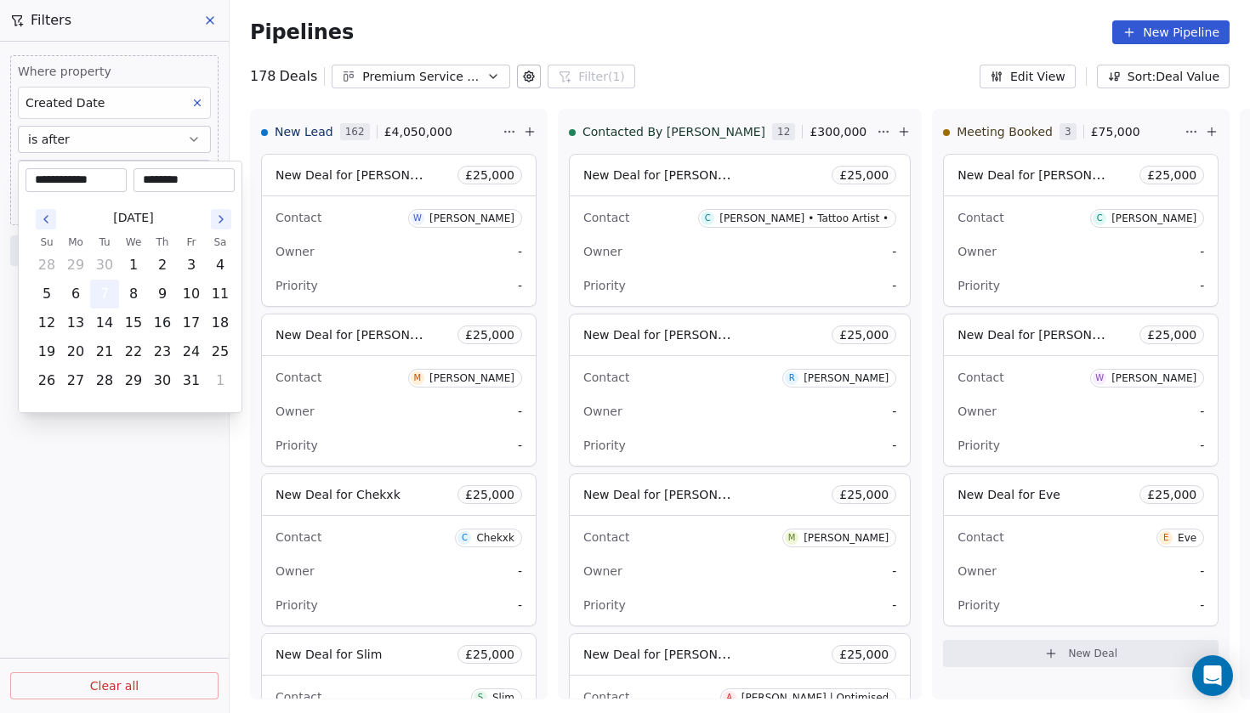
click at [107, 293] on button "7" at bounding box center [104, 294] width 27 height 27
drag, startPoint x: 173, startPoint y: 187, endPoint x: 134, endPoint y: 185, distance: 38.3
click at [134, 185] on div "********" at bounding box center [184, 180] width 101 height 24
type input "********"
click at [68, 446] on html "Codebreak Contacts People Marketing Workflows Campaigns Metrics & Events Sales …" at bounding box center [625, 356] width 1250 height 713
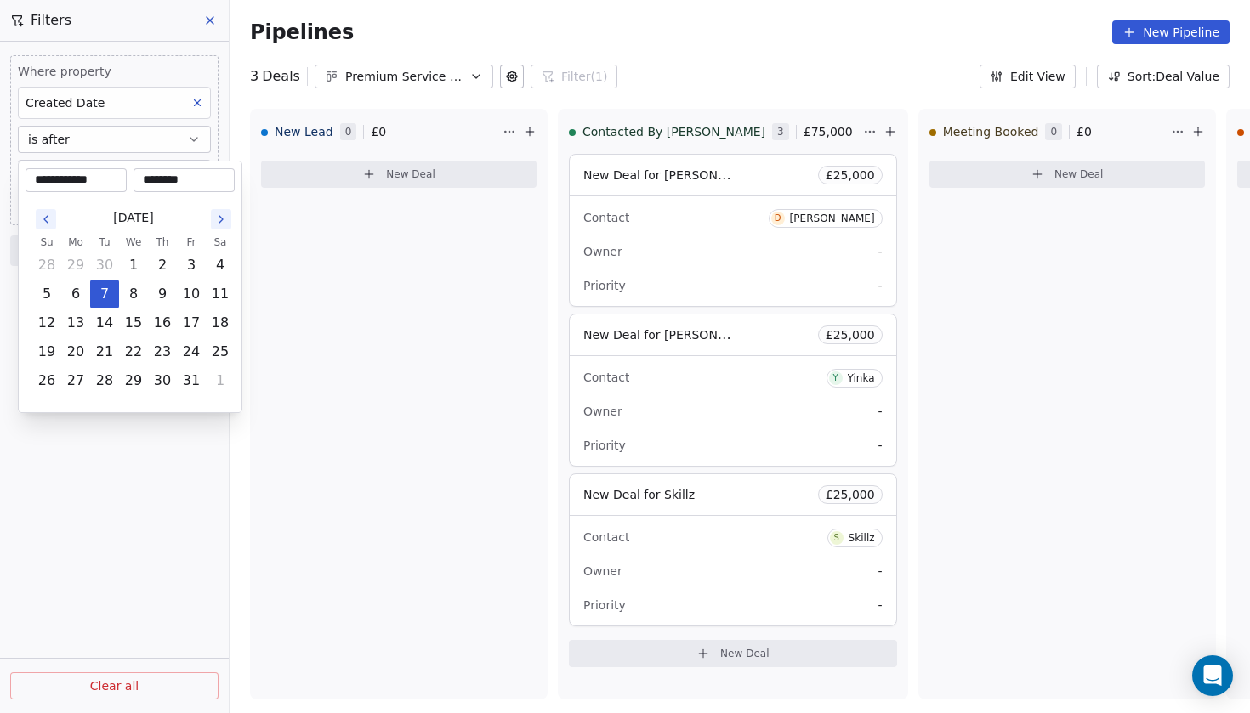
click at [139, 176] on body "**********" at bounding box center [625, 356] width 1250 height 713
click at [80, 295] on button "6" at bounding box center [75, 294] width 27 height 27
type input "**********"
click at [290, 480] on html "**********" at bounding box center [625, 356] width 1250 height 713
